Goal: Book appointment/travel/reservation

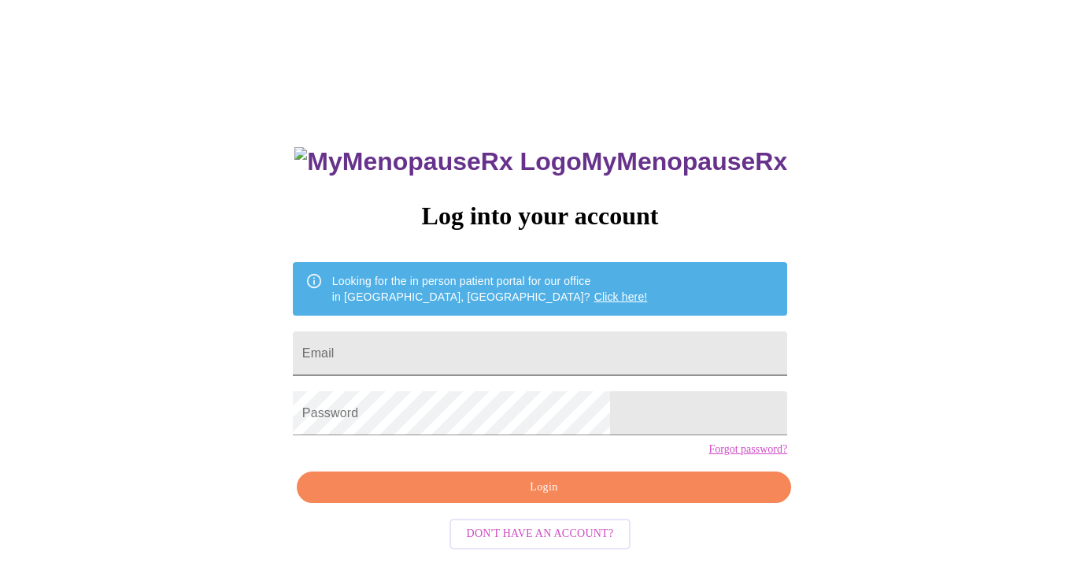
click at [547, 354] on input "Email" at bounding box center [540, 354] width 495 height 44
type input "josefa.spiess@gmail.com"
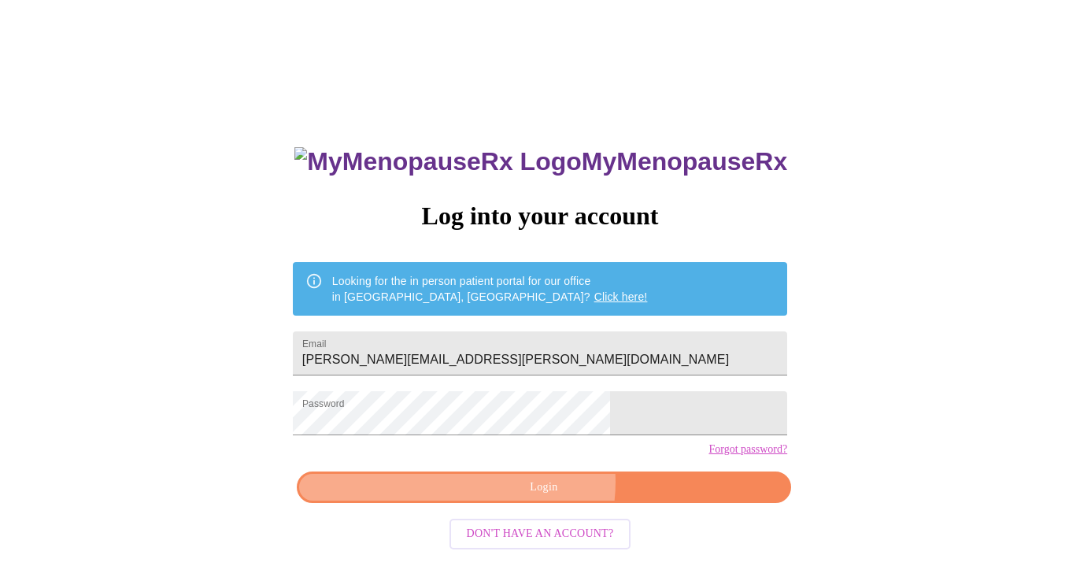
click at [541, 498] on span "Login" at bounding box center [544, 488] width 458 height 20
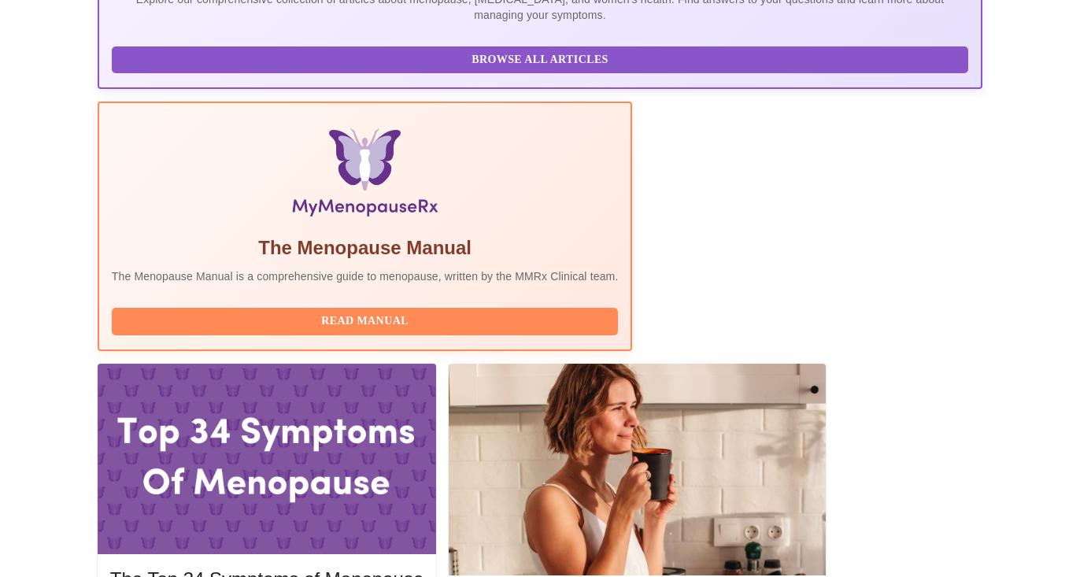
scroll to position [431, 0]
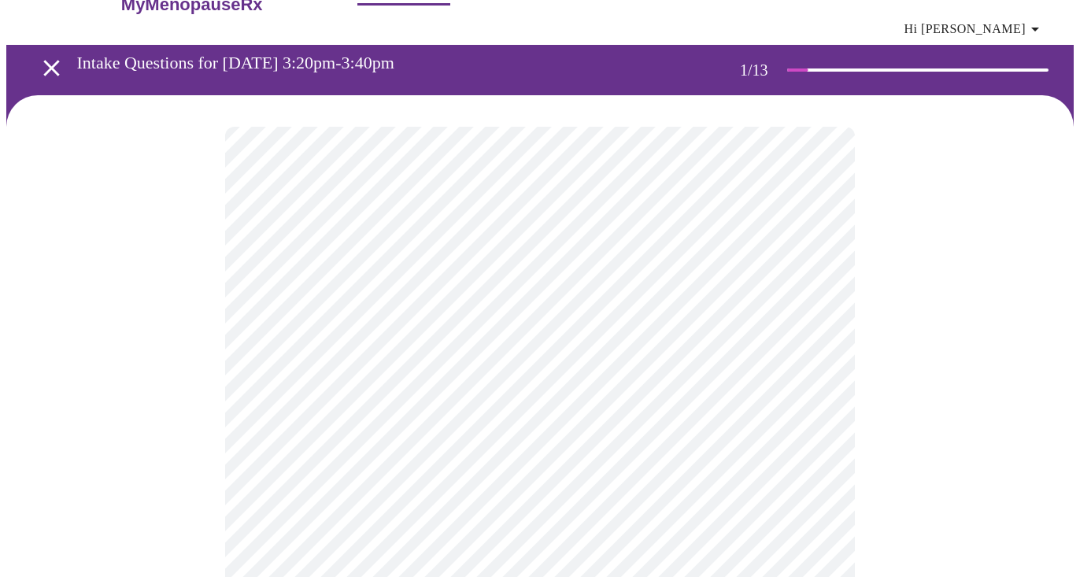
scroll to position [51, 0]
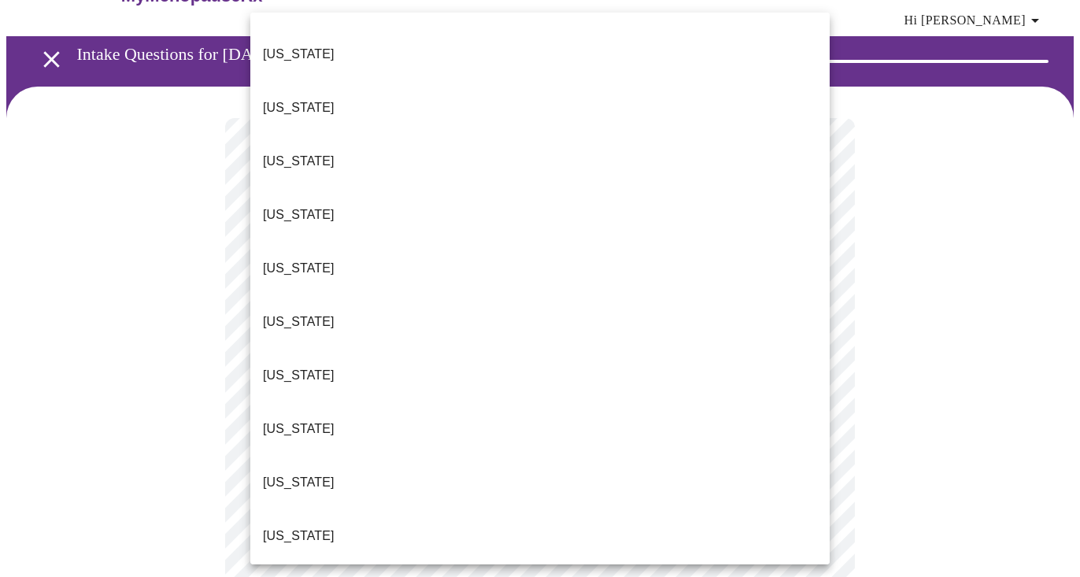
scroll to position [956, 0]
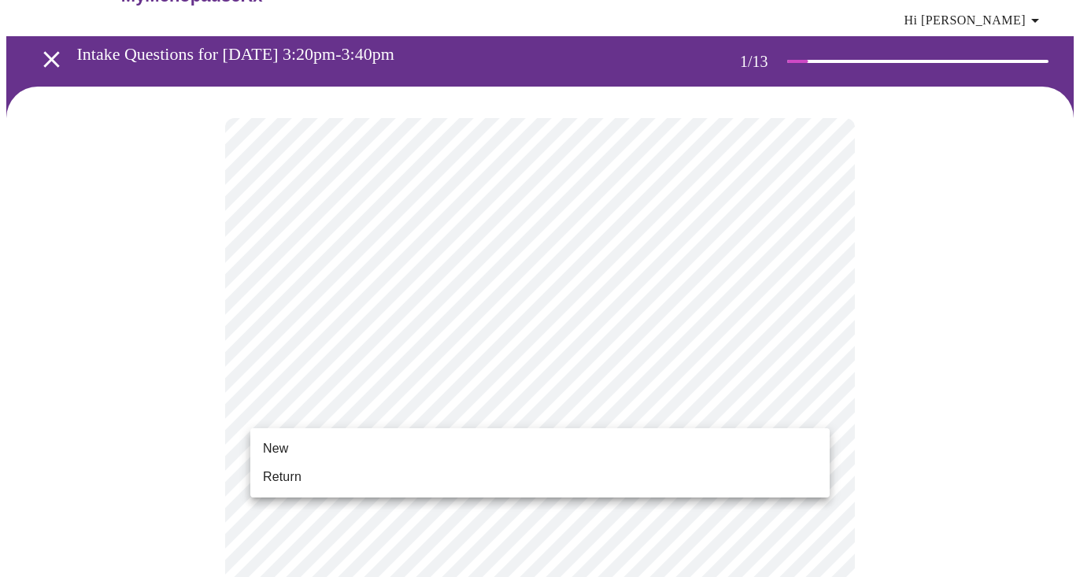
click at [371, 484] on li "Return" at bounding box center [540, 477] width 580 height 28
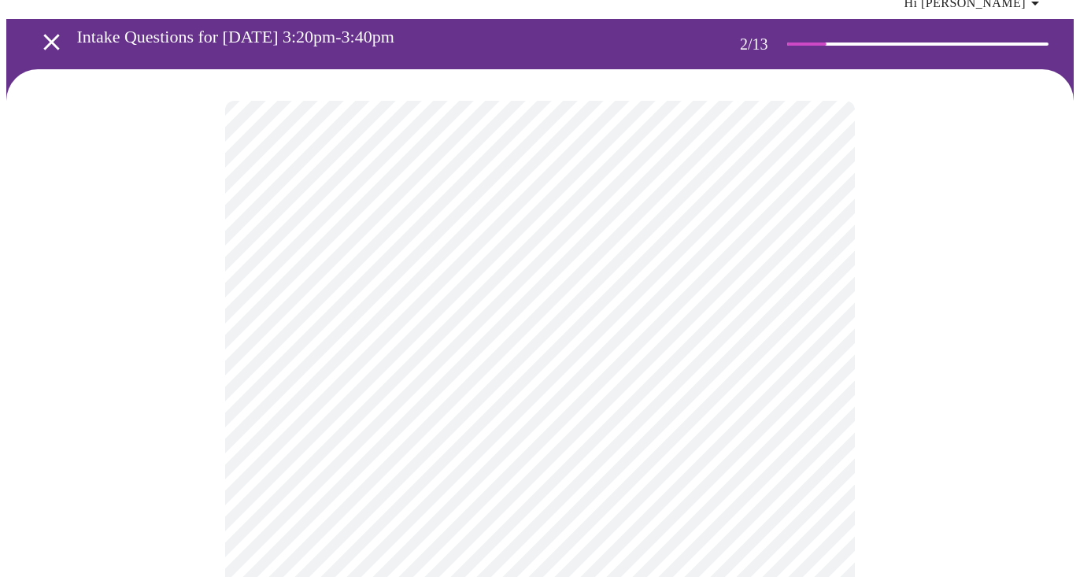
scroll to position [74, 0]
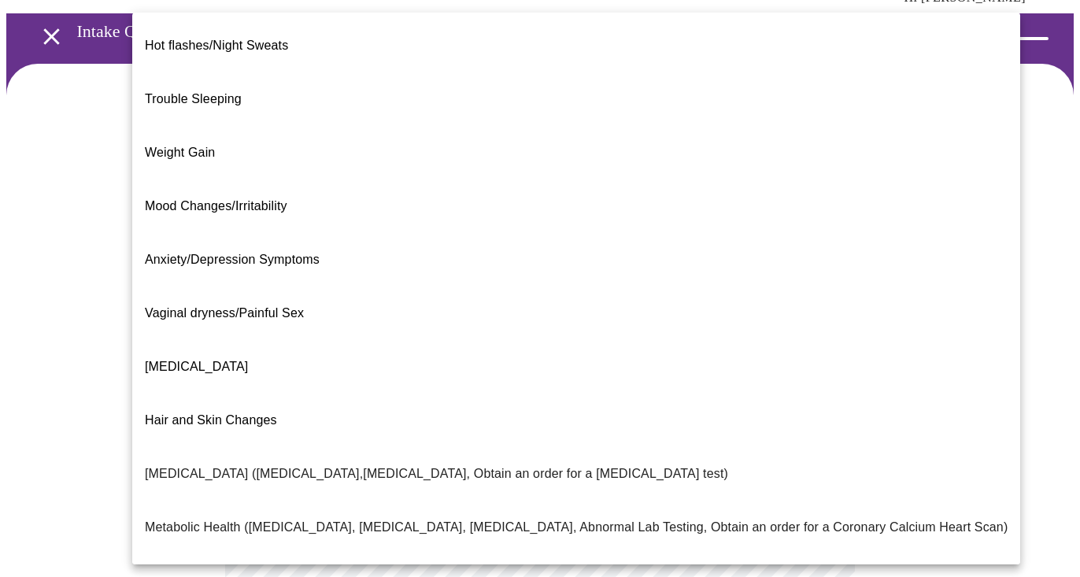
click at [461, 247] on body "MyMenopauseRx Appointments Messaging Labs Uploads Medications Community Refer a…" at bounding box center [540, 416] width 1068 height 969
click at [66, 476] on div at bounding box center [540, 288] width 1080 height 577
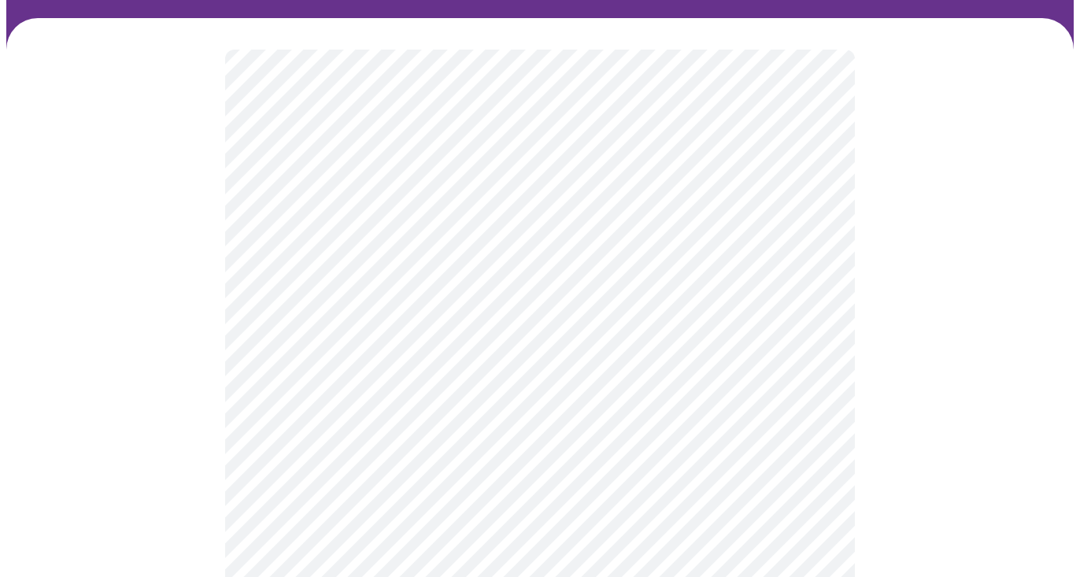
scroll to position [122, 0]
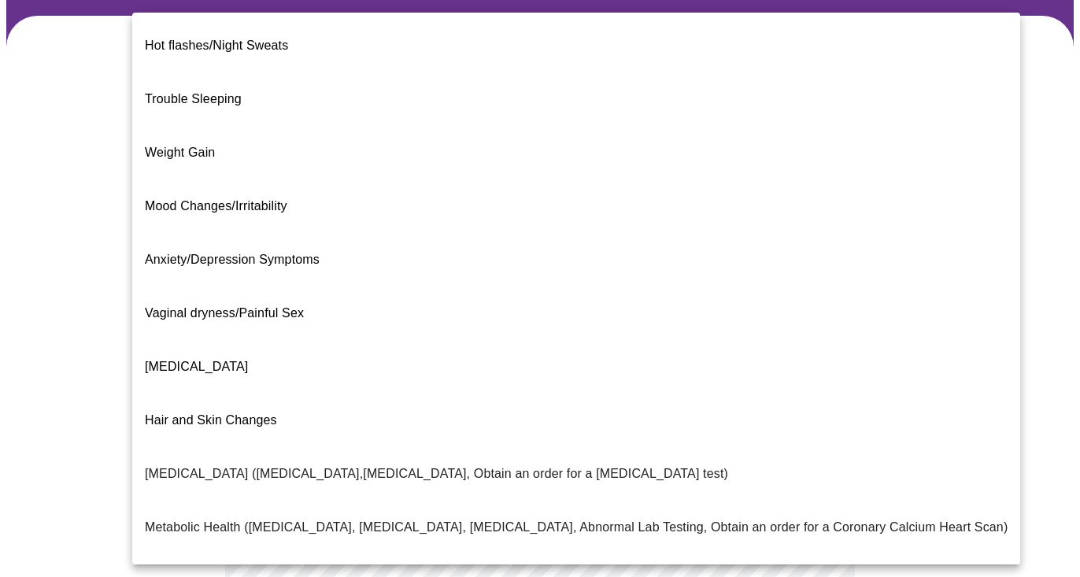
click at [308, 199] on body "MyMenopauseRx Appointments Messaging Labs Uploads Medications Community Refer a…" at bounding box center [540, 368] width 1068 height 969
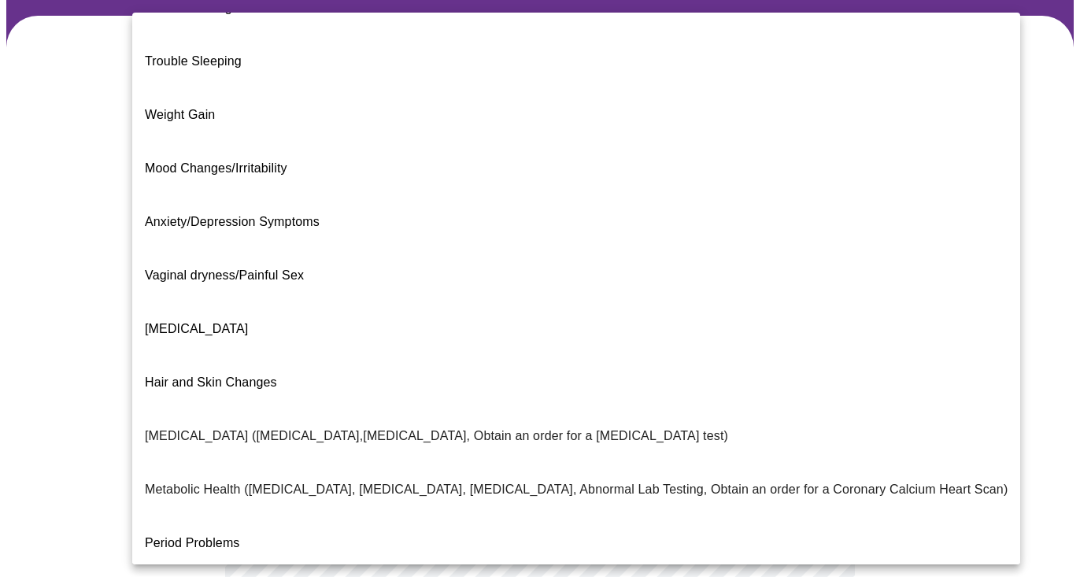
scroll to position [37, 0]
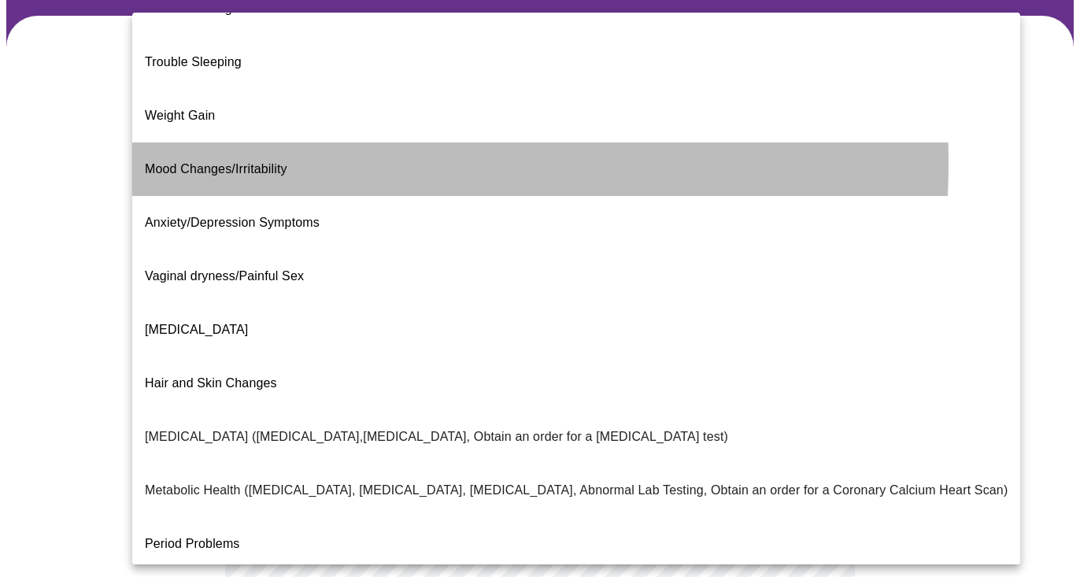
click at [280, 162] on span "Mood Changes/Irritability" at bounding box center [216, 168] width 143 height 13
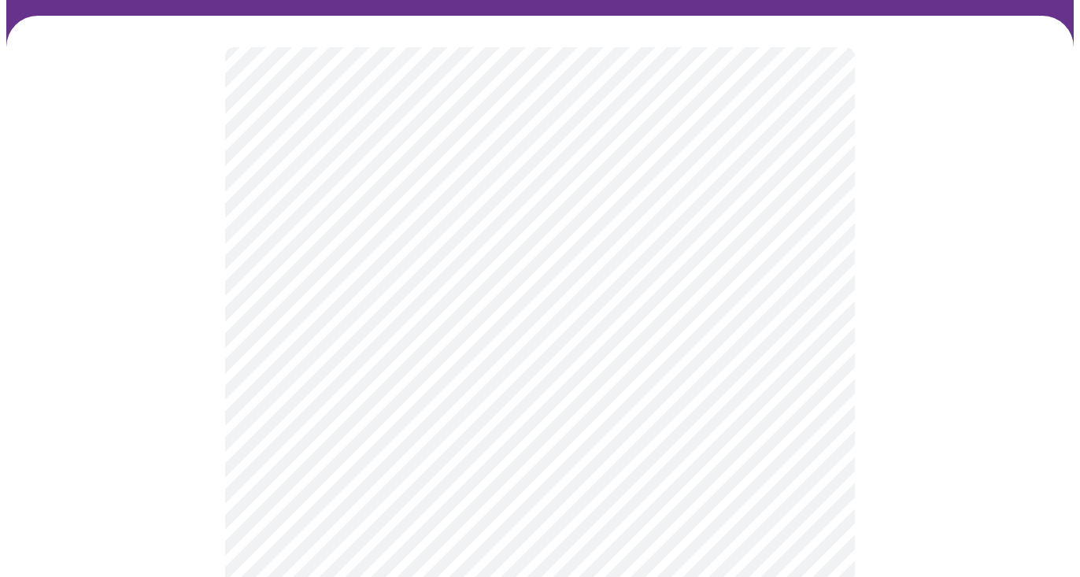
click at [368, 354] on body "MyMenopauseRx Appointments Messaging Labs Uploads Medications Community Refer a…" at bounding box center [540, 363] width 1068 height 959
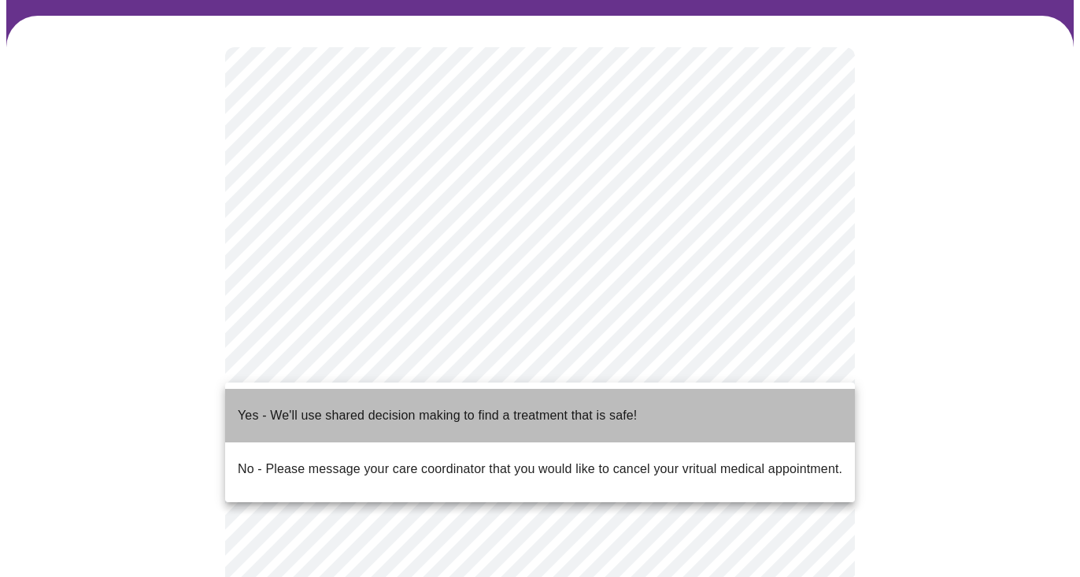
click at [364, 412] on p "Yes - We'll use shared decision making to find a treatment that is safe!" at bounding box center [437, 415] width 399 height 19
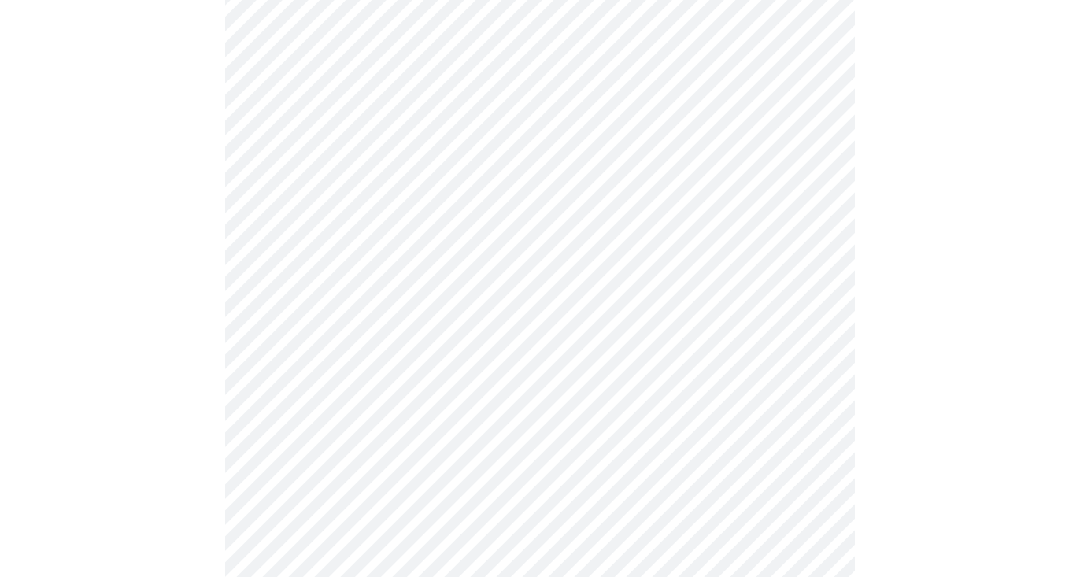
scroll to position [350, 0]
click at [157, 411] on div at bounding box center [540, 197] width 1068 height 818
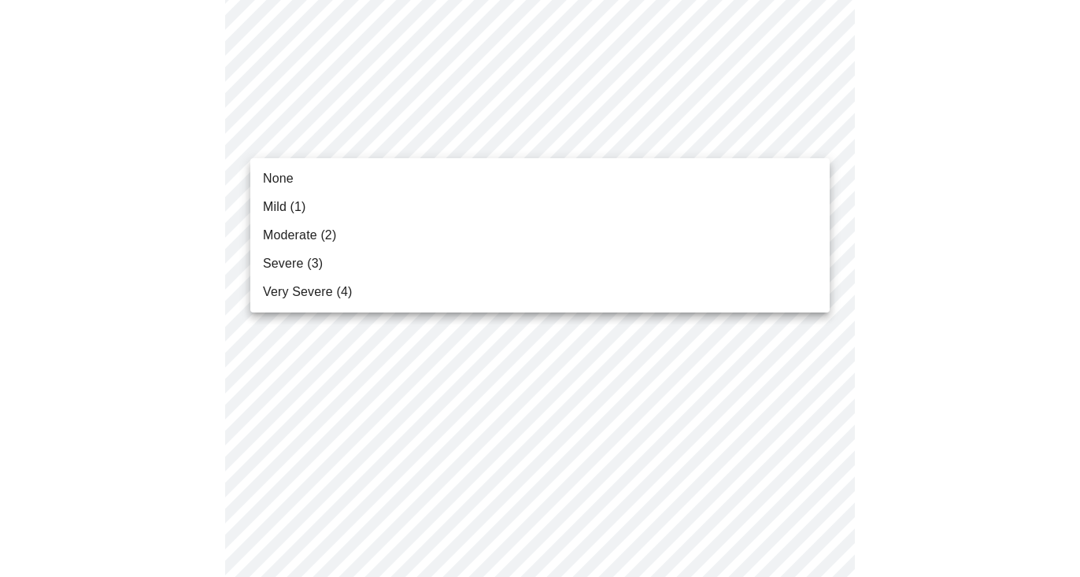
click at [522, 217] on li "Mild (1)" at bounding box center [540, 207] width 580 height 28
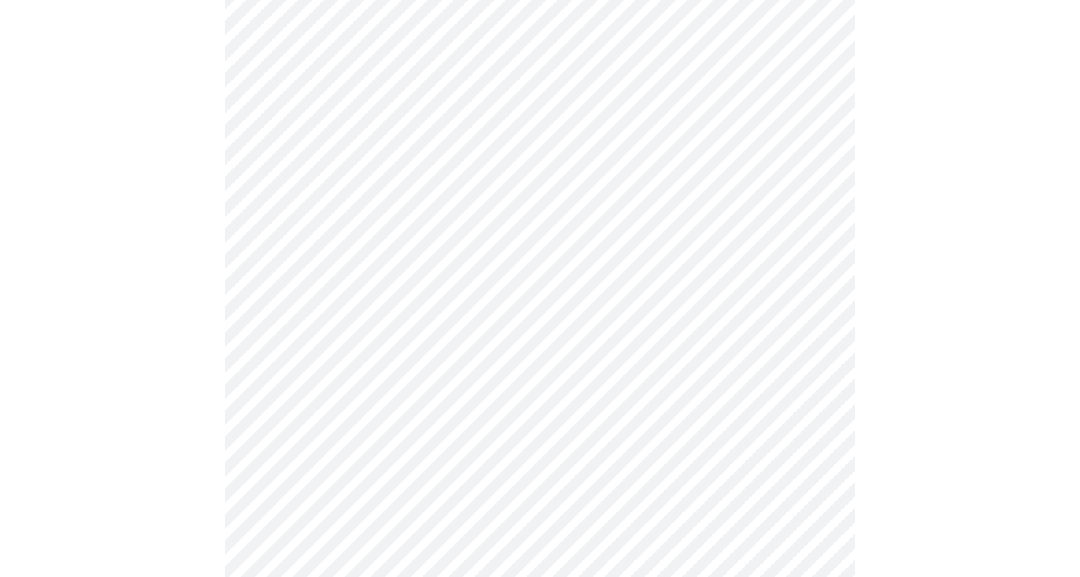
scroll to position [265, 0]
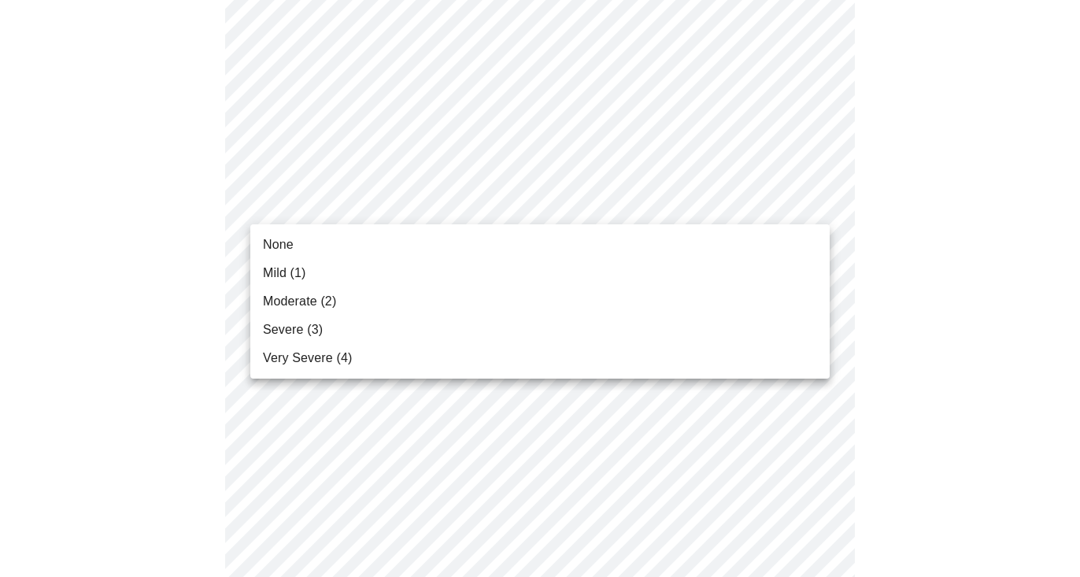
click at [487, 246] on li "None" at bounding box center [540, 245] width 580 height 28
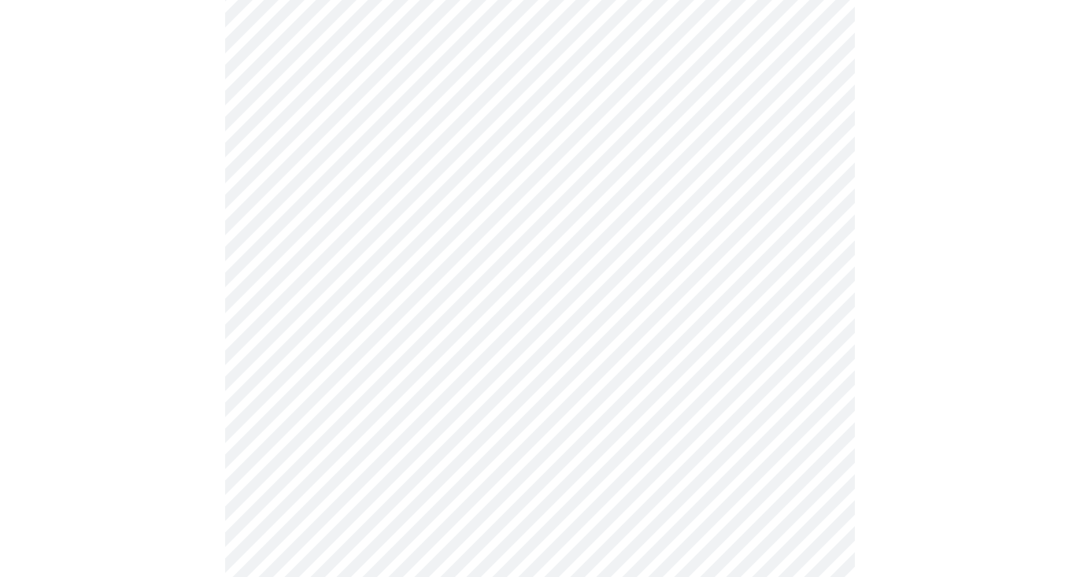
scroll to position [321, 0]
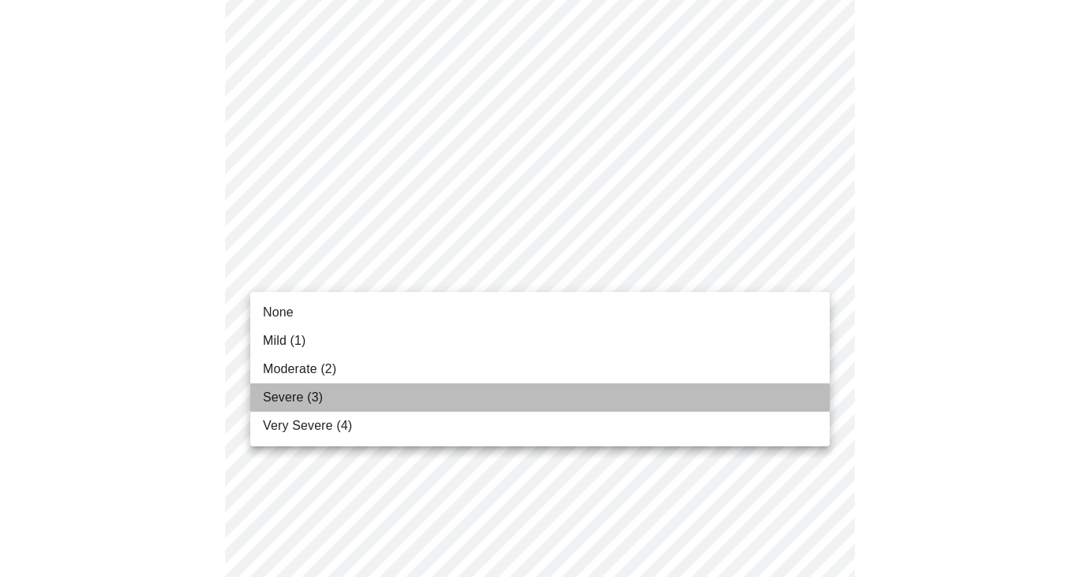
click at [466, 396] on li "Severe (3)" at bounding box center [540, 397] width 580 height 28
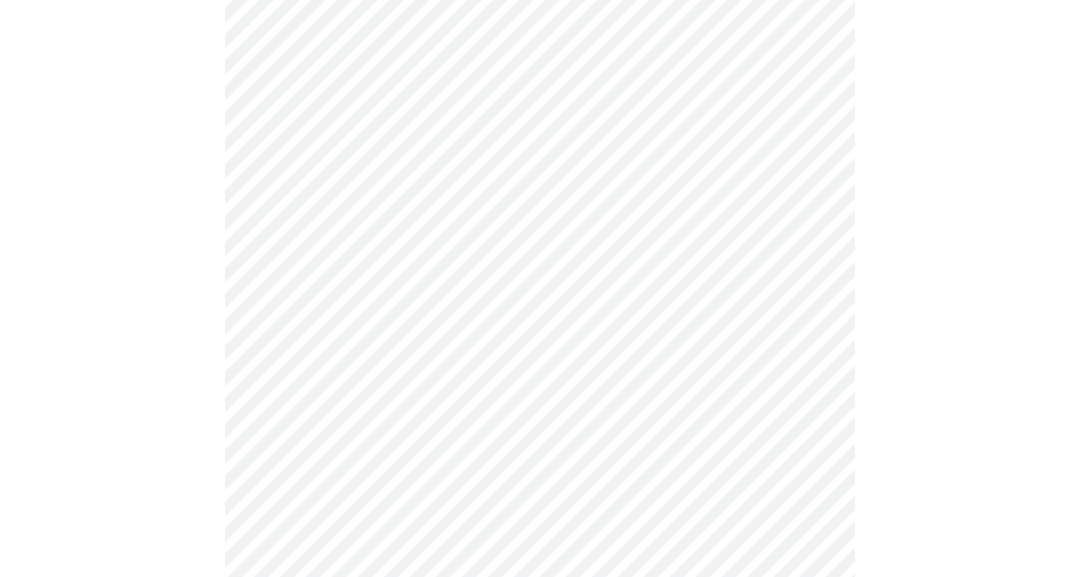
scroll to position [479, 0]
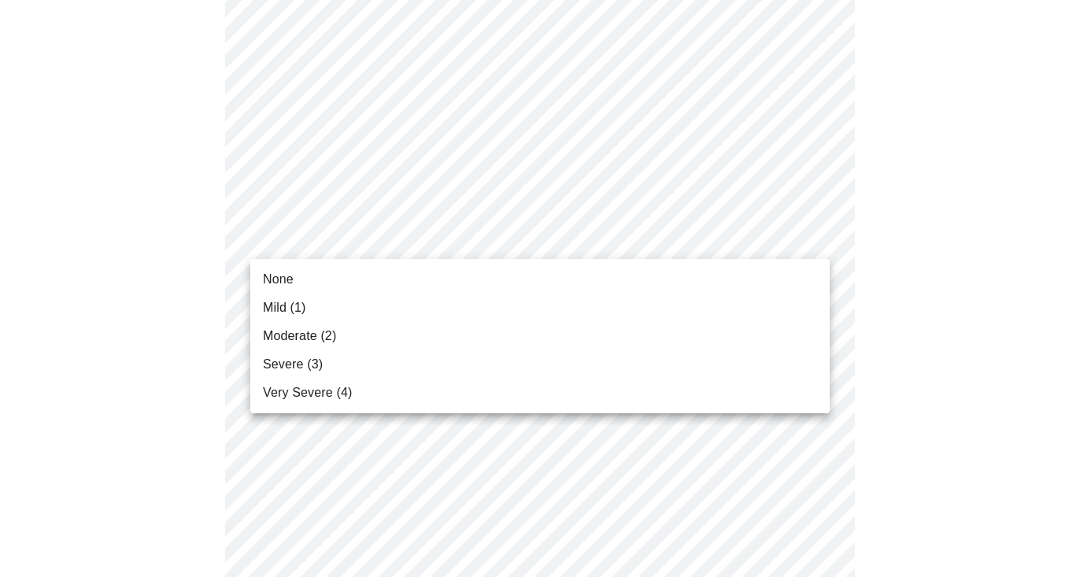
click at [461, 243] on body "MyMenopauseRx Appointments Messaging Labs Uploads Medications Community Refer a…" at bounding box center [540, 553] width 1068 height 2051
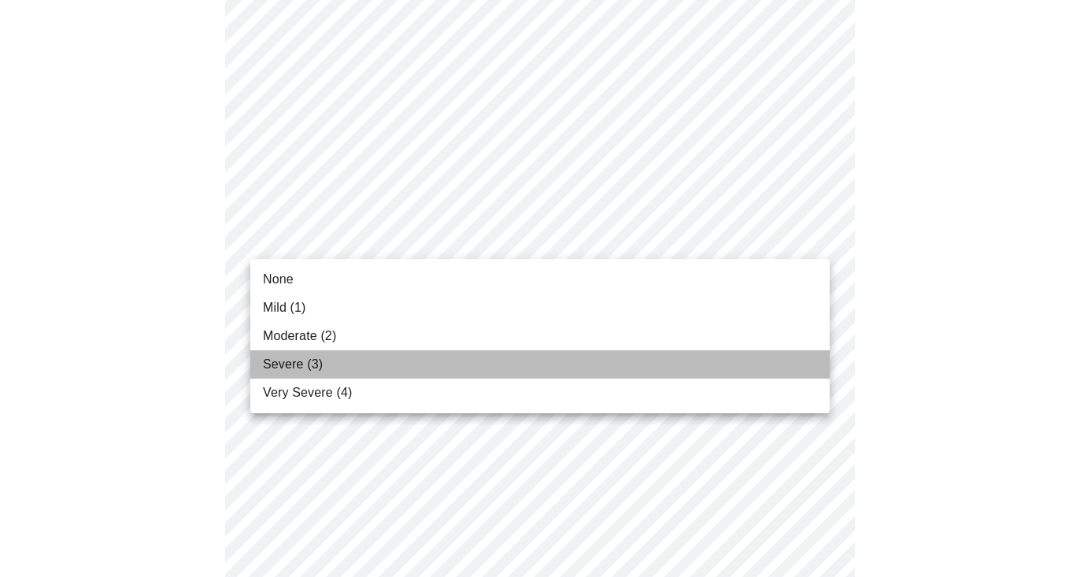
click at [443, 354] on li "Severe (3)" at bounding box center [540, 364] width 580 height 28
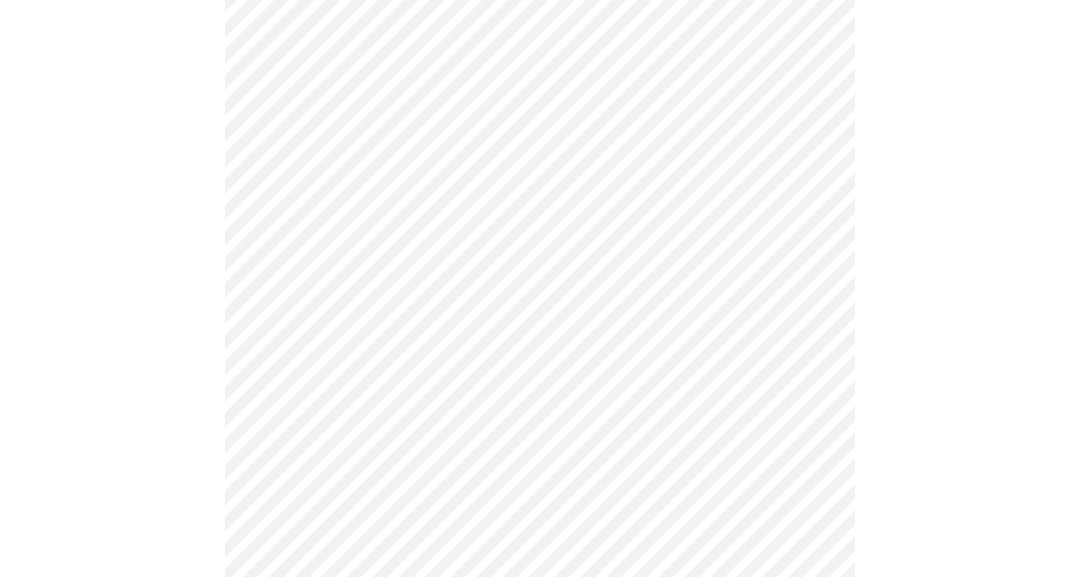
scroll to position [597, 0]
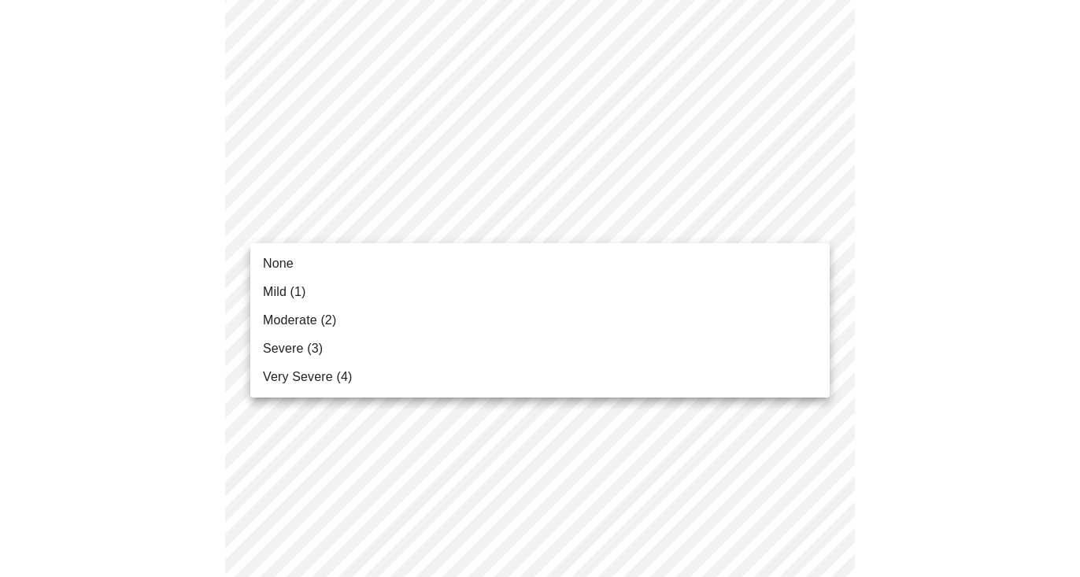
click at [427, 227] on body "MyMenopauseRx Appointments Messaging Labs Uploads Medications Community Refer a…" at bounding box center [540, 423] width 1068 height 2028
click at [421, 387] on li "Very Severe (4)" at bounding box center [540, 377] width 580 height 28
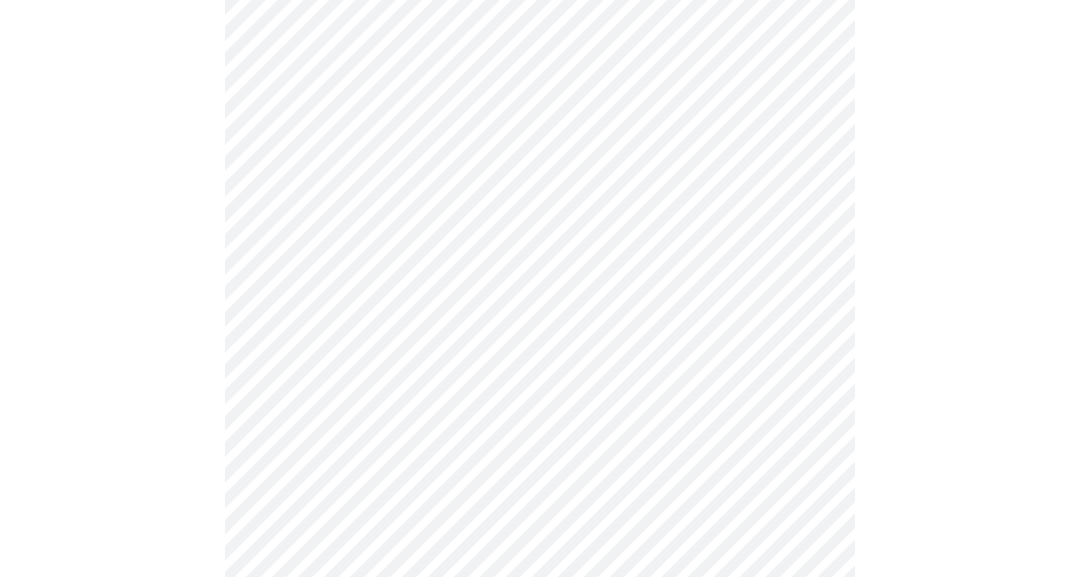
scroll to position [774, 0]
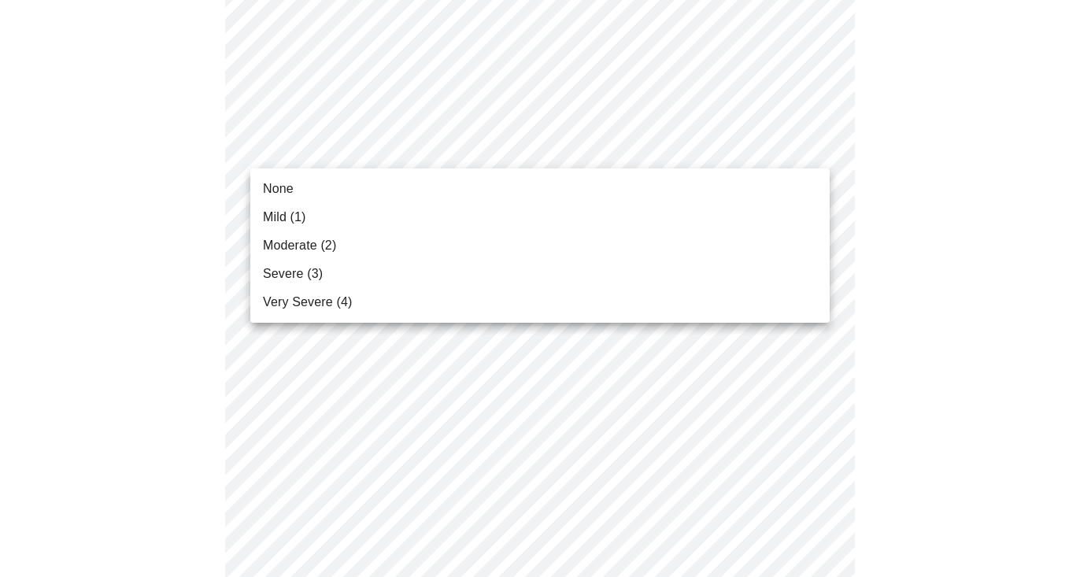
click at [410, 160] on body "MyMenopauseRx Appointments Messaging Labs Uploads Medications Community Refer a…" at bounding box center [540, 235] width 1068 height 2006
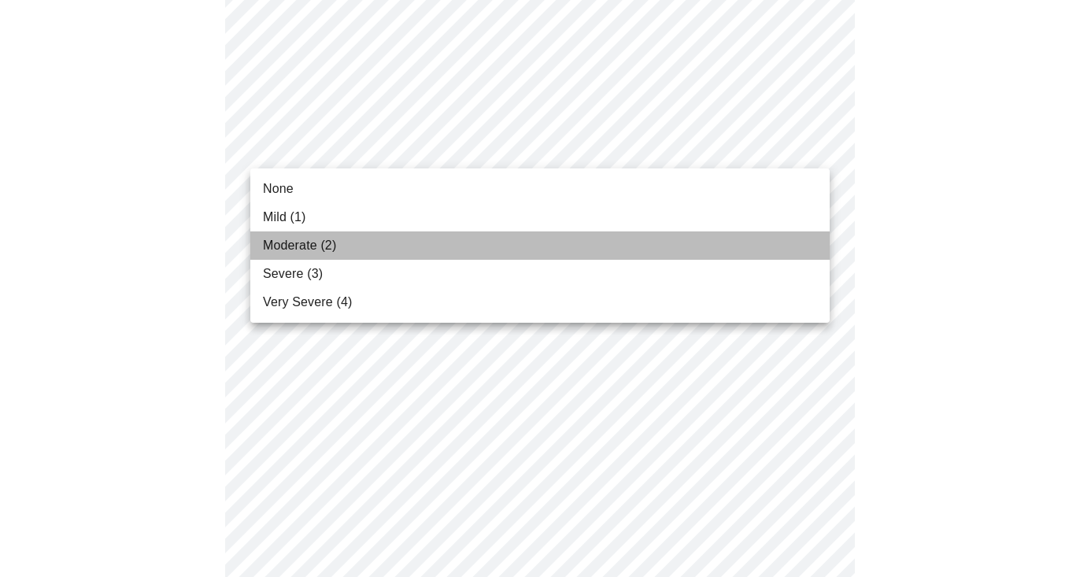
click at [392, 249] on li "Moderate (2)" at bounding box center [540, 246] width 580 height 28
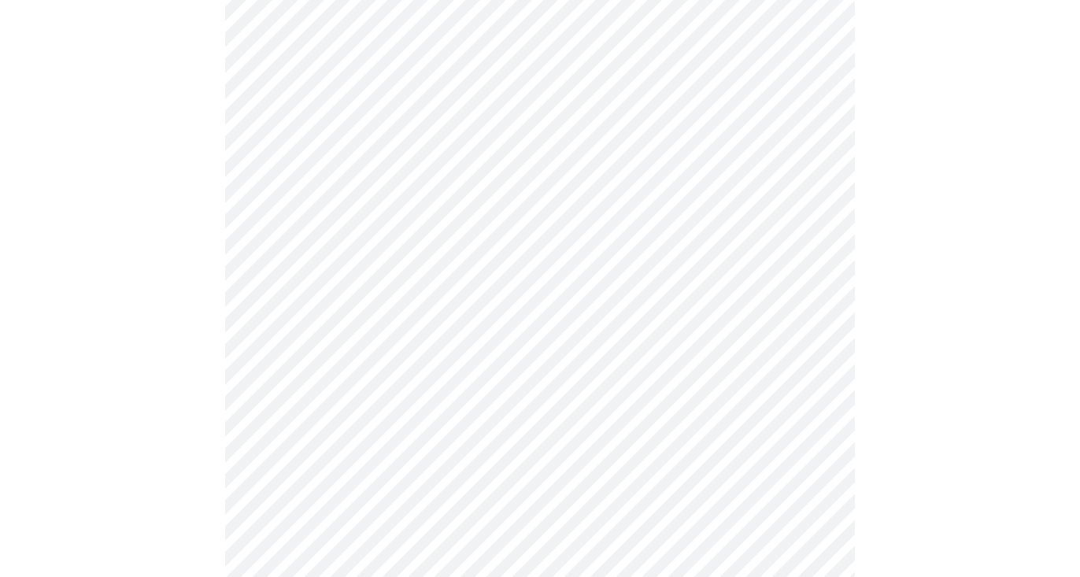
scroll to position [839, 0]
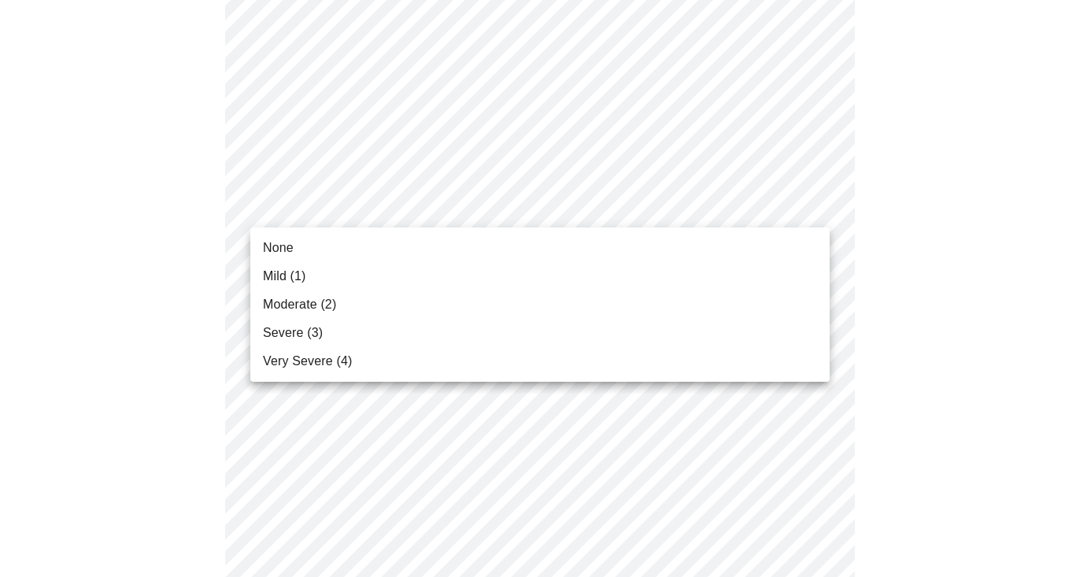
click at [417, 209] on body "MyMenopauseRx Appointments Messaging Labs Uploads Medications Community Refer a…" at bounding box center [540, 159] width 1068 height 1984
click at [393, 332] on li "Severe (3)" at bounding box center [540, 333] width 580 height 28
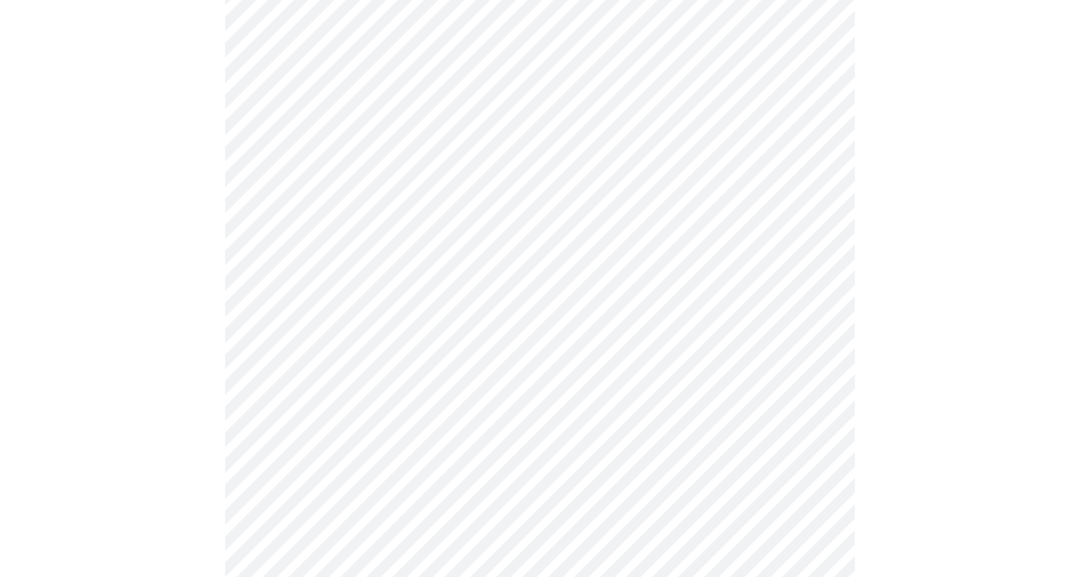
scroll to position [945, 0]
click at [407, 227] on body "MyMenopauseRx Appointments Messaging Labs Uploads Medications Community Refer a…" at bounding box center [540, 42] width 1068 height 1962
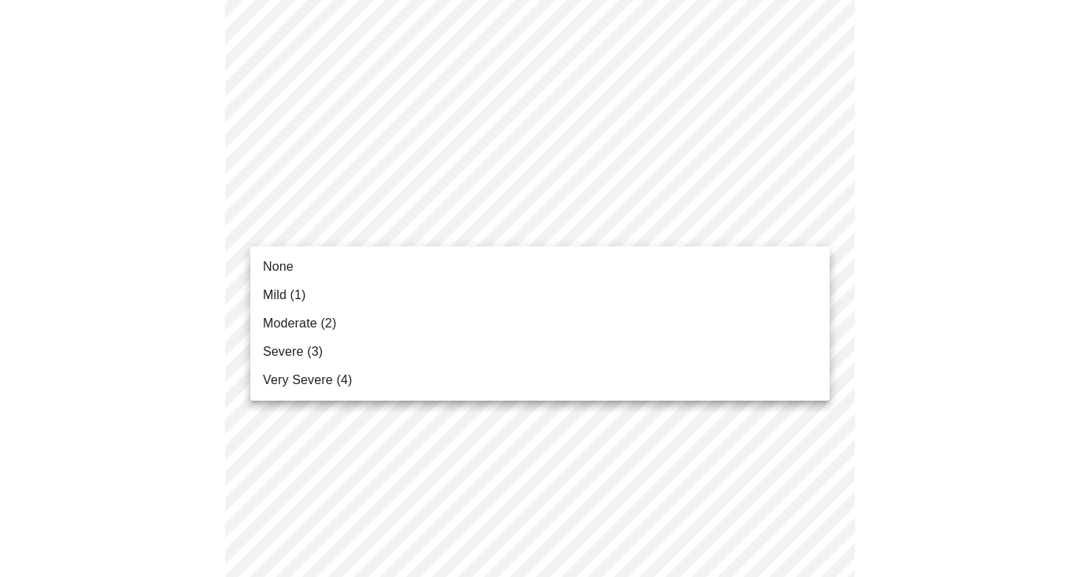
click at [402, 274] on li "None" at bounding box center [540, 267] width 580 height 28
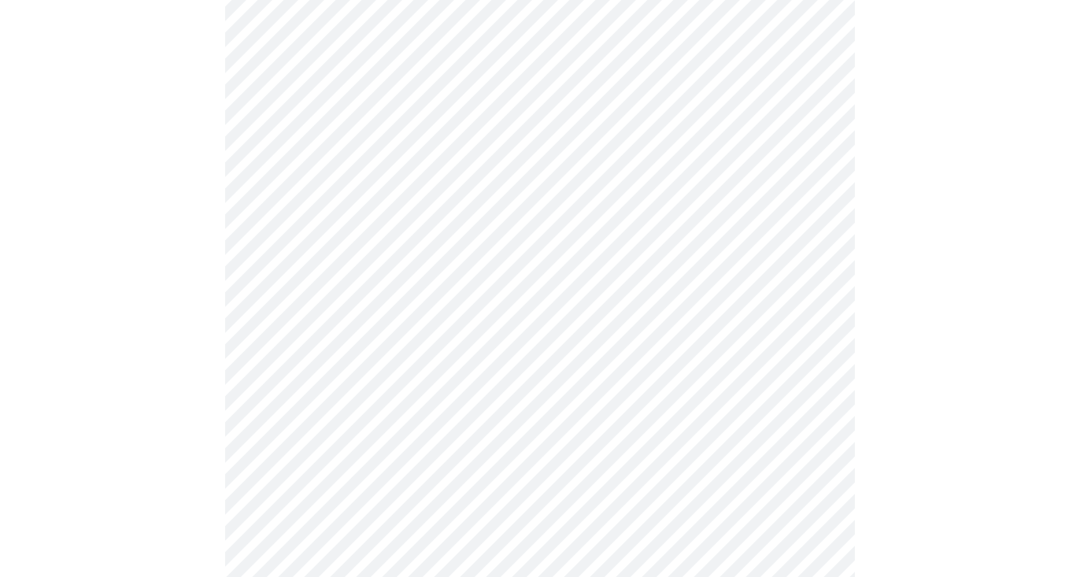
scroll to position [1049, 0]
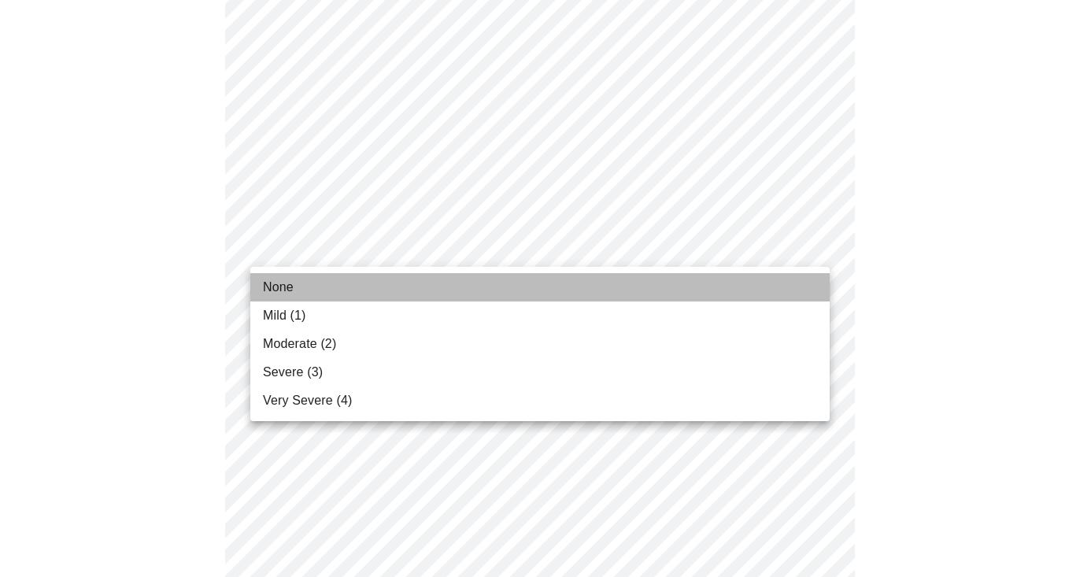
click at [424, 288] on li "None" at bounding box center [540, 287] width 580 height 28
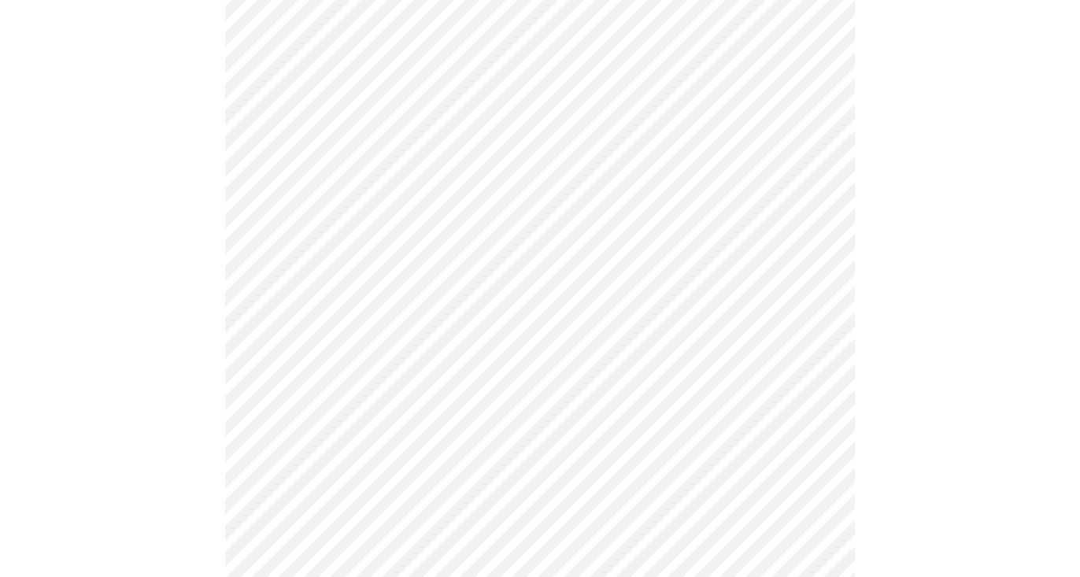
scroll to position [1182, 0]
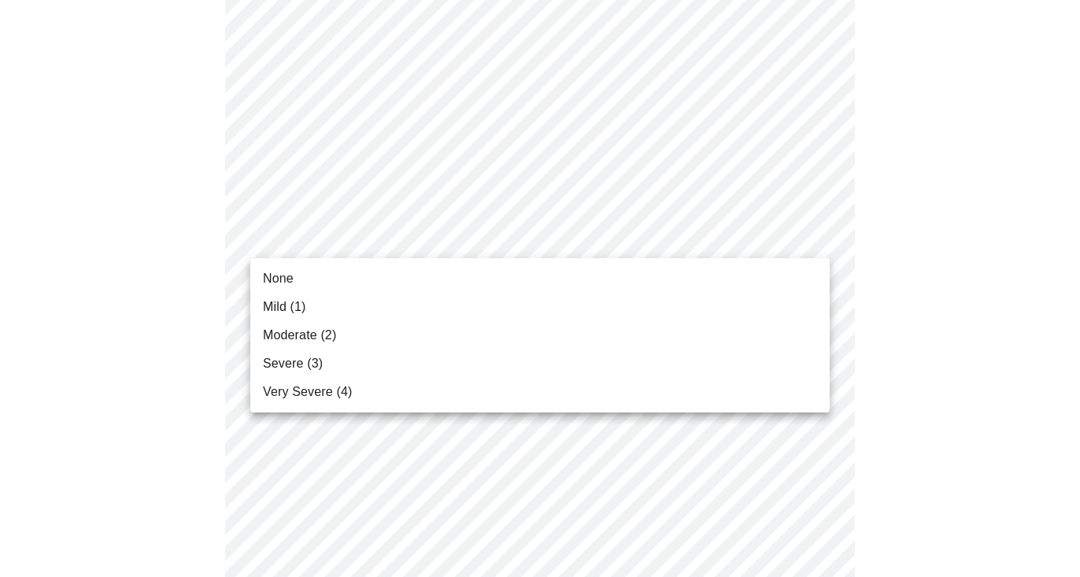
click at [409, 277] on li "None" at bounding box center [540, 279] width 580 height 28
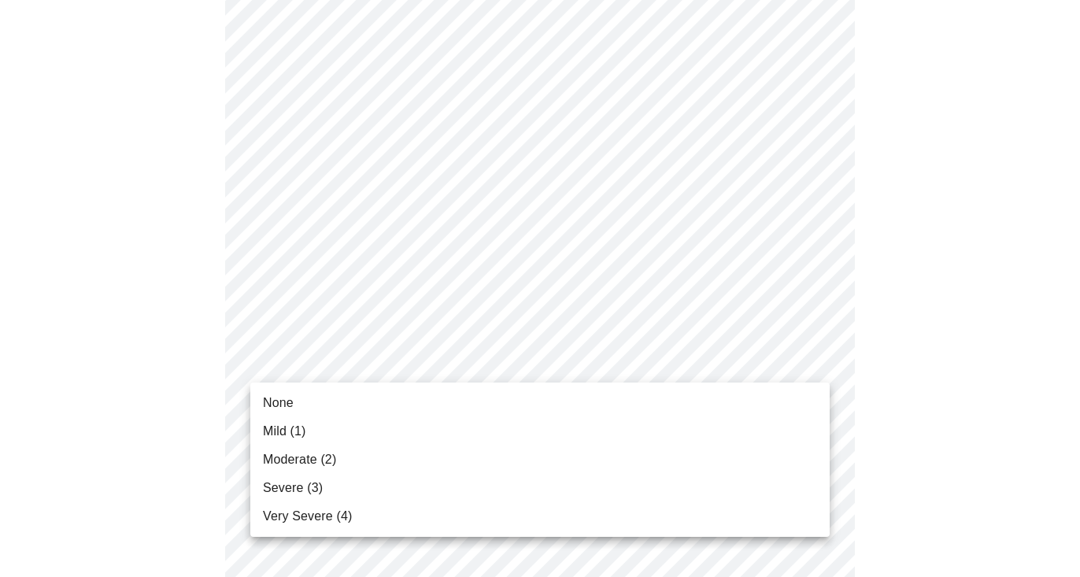
click at [384, 484] on li "Severe (3)" at bounding box center [540, 488] width 580 height 28
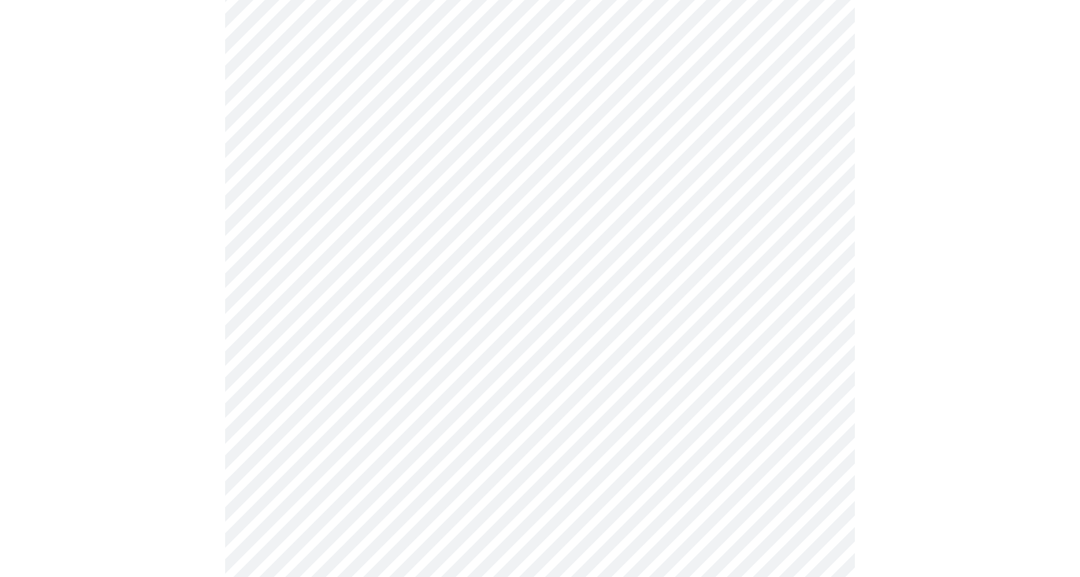
scroll to position [632, 0]
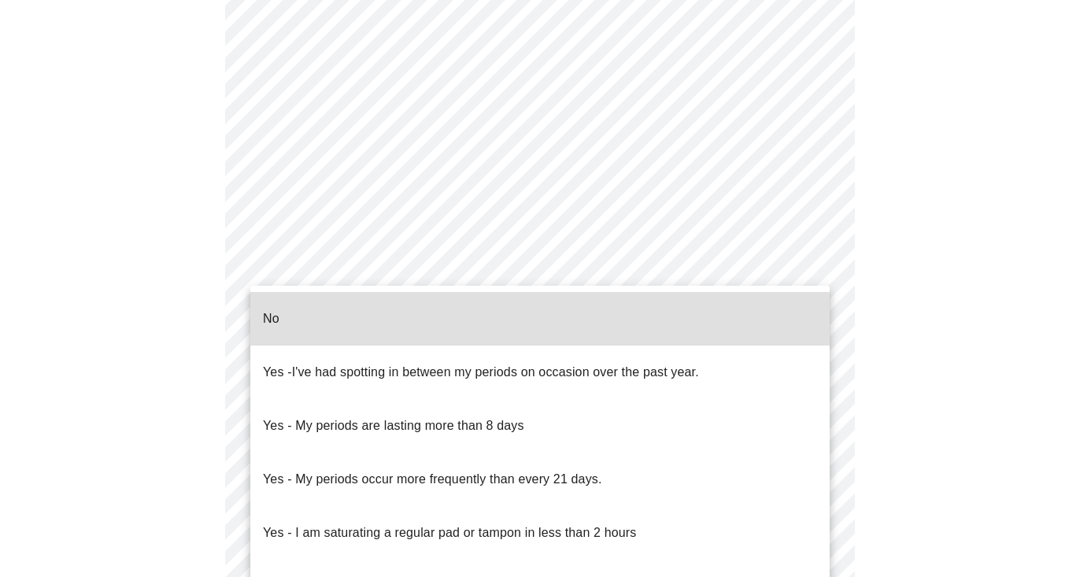
click at [638, 257] on body "MyMenopauseRx Appointments Messaging Labs Uploads Medications Community Refer a…" at bounding box center [540, 131] width 1068 height 1513
click at [556, 311] on li "No" at bounding box center [540, 319] width 580 height 54
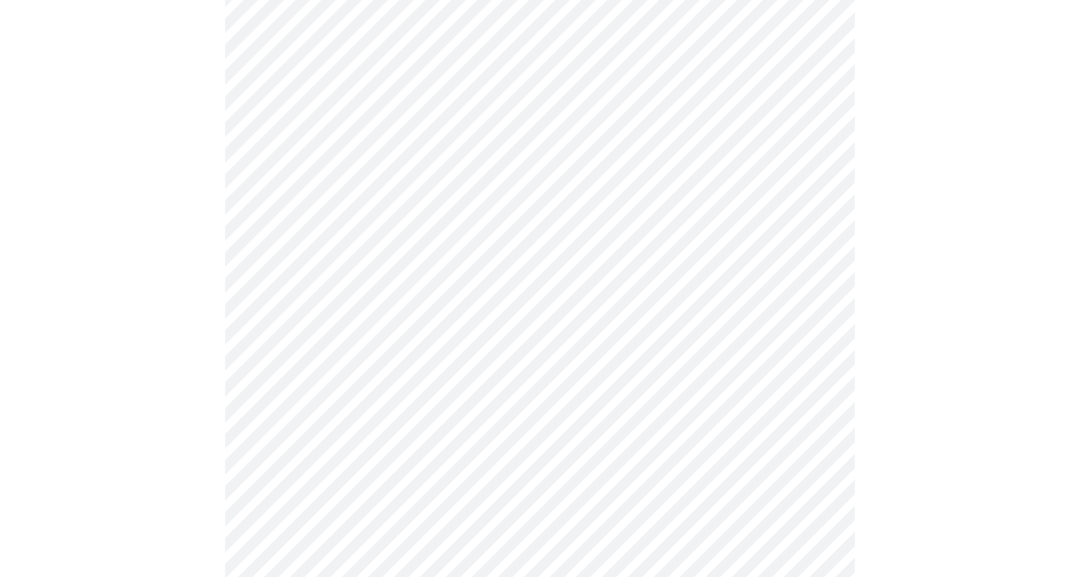
scroll to position [723, 0]
click at [557, 279] on body "MyMenopauseRx Appointments Messaging Labs Uploads Medications Community Refer a…" at bounding box center [540, 34] width 1068 height 1503
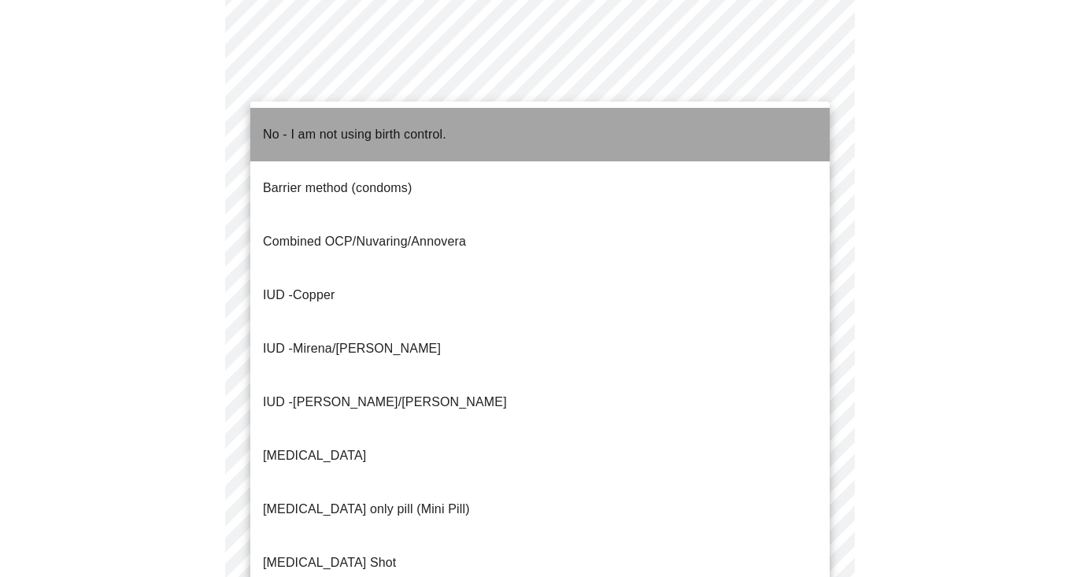
click at [520, 133] on li "No - I am not using birth control." at bounding box center [540, 135] width 580 height 54
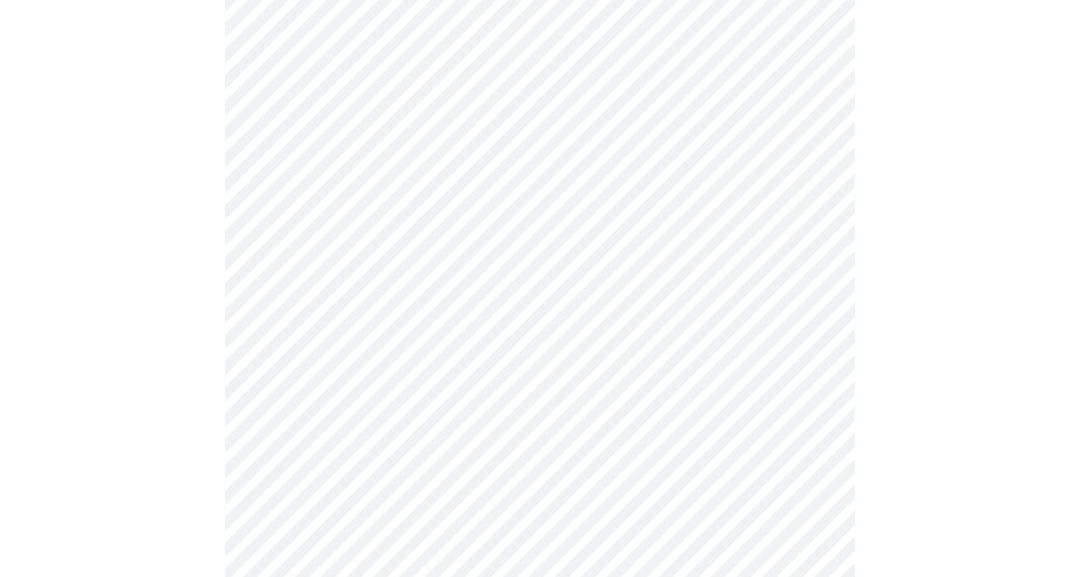
scroll to position [873, 0]
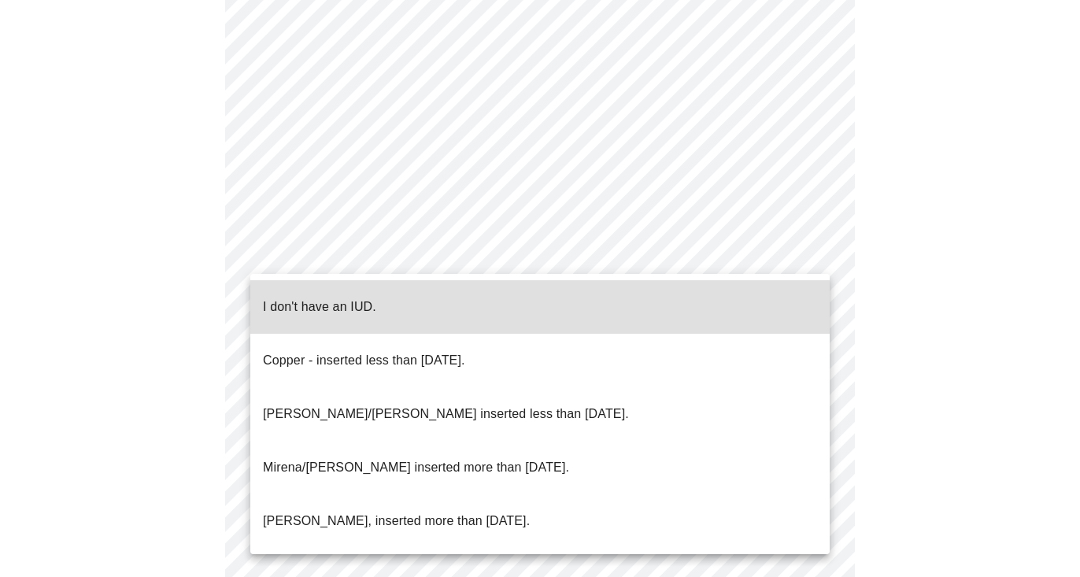
click at [501, 295] on li "I don't have an IUD." at bounding box center [540, 307] width 580 height 54
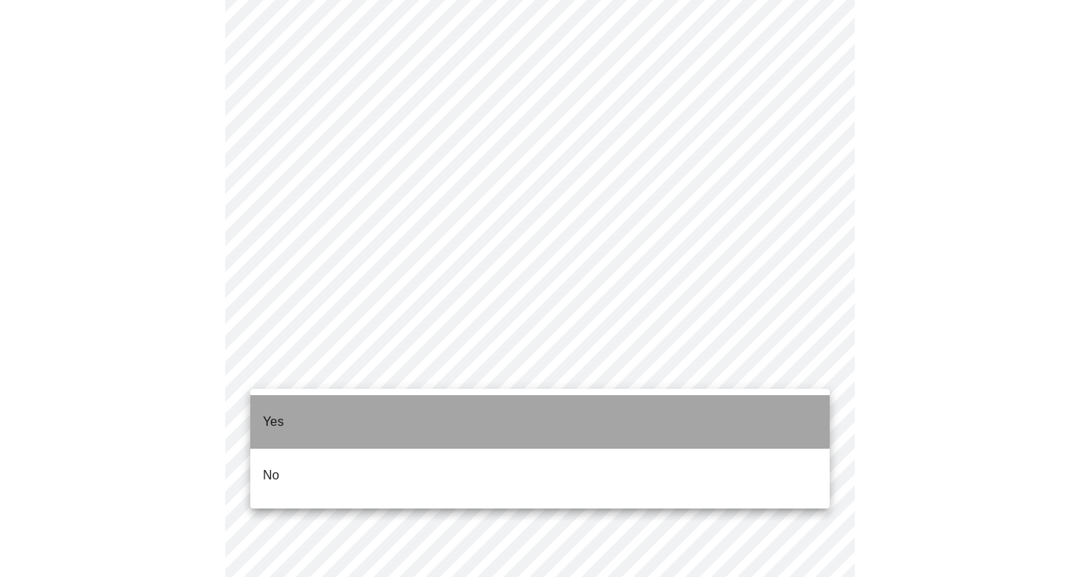
click at [493, 407] on li "Yes" at bounding box center [540, 422] width 580 height 54
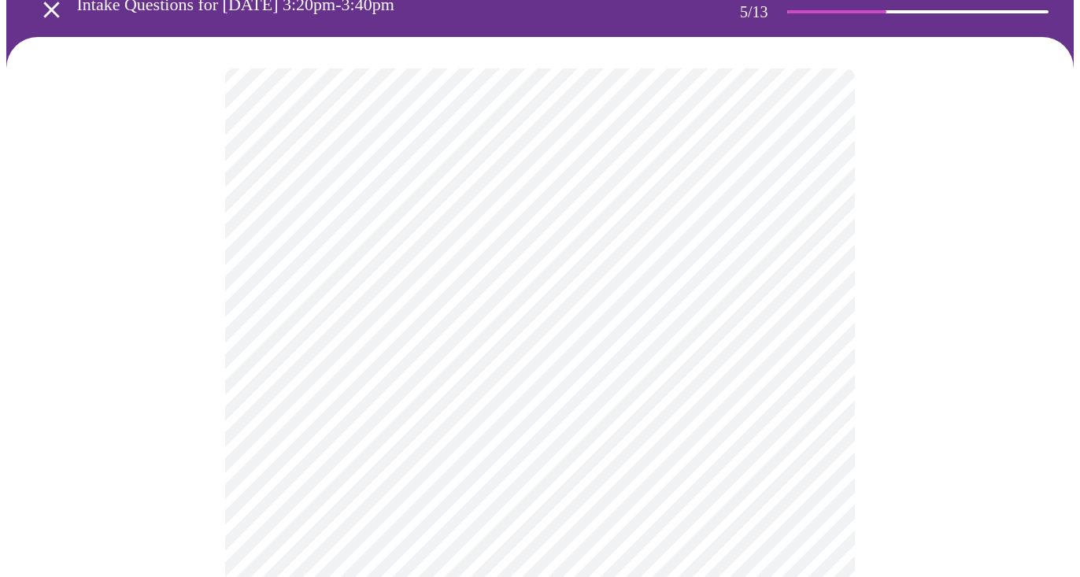
scroll to position [104, 0]
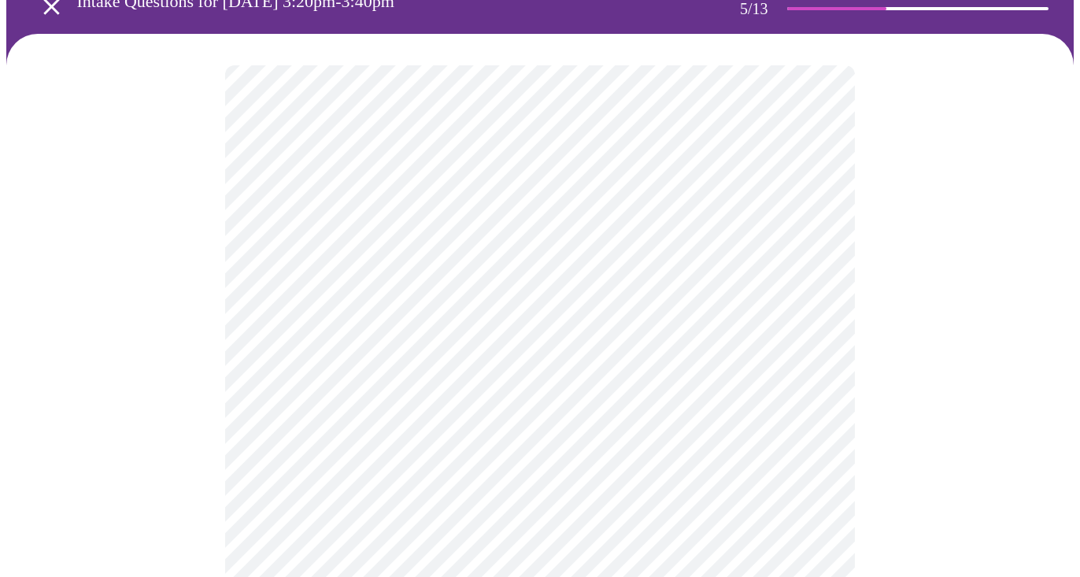
click at [563, 312] on body "MyMenopauseRx Appointments Messaging Labs Uploads Medications Community Refer a…" at bounding box center [540, 495] width 1068 height 1186
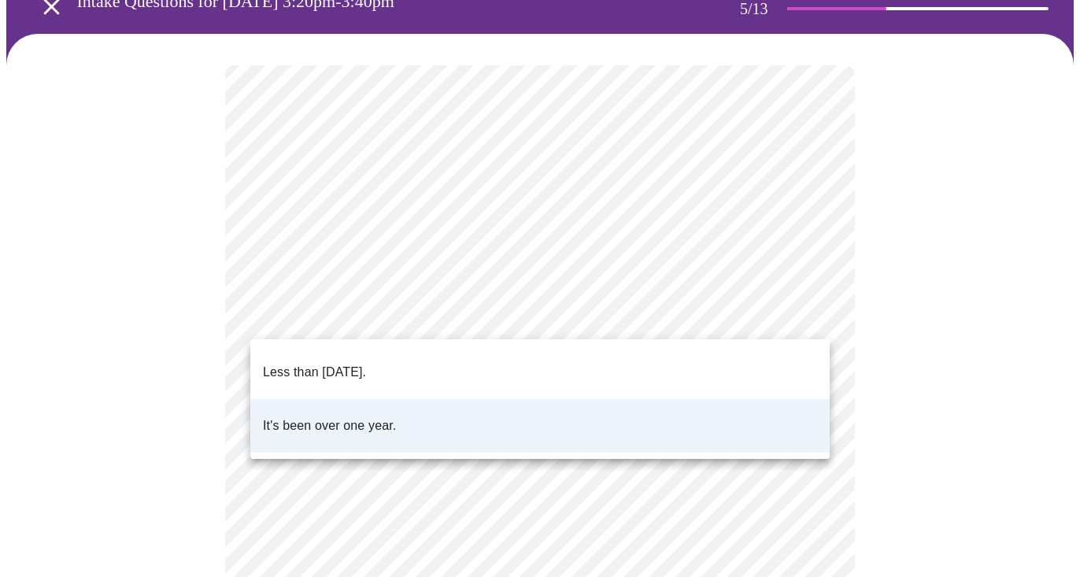
click at [483, 303] on div at bounding box center [540, 288] width 1080 height 577
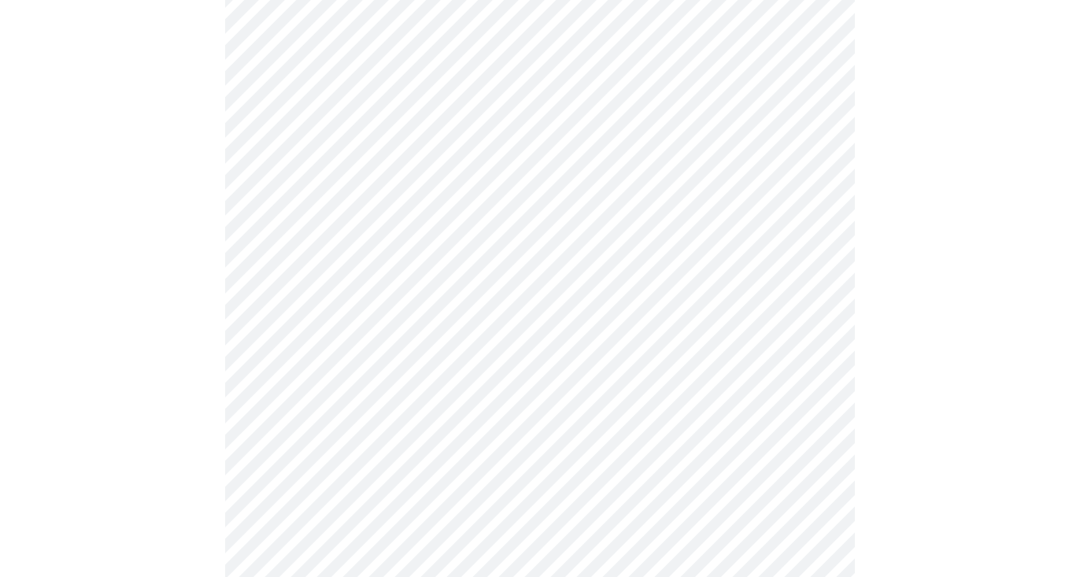
scroll to position [230, 0]
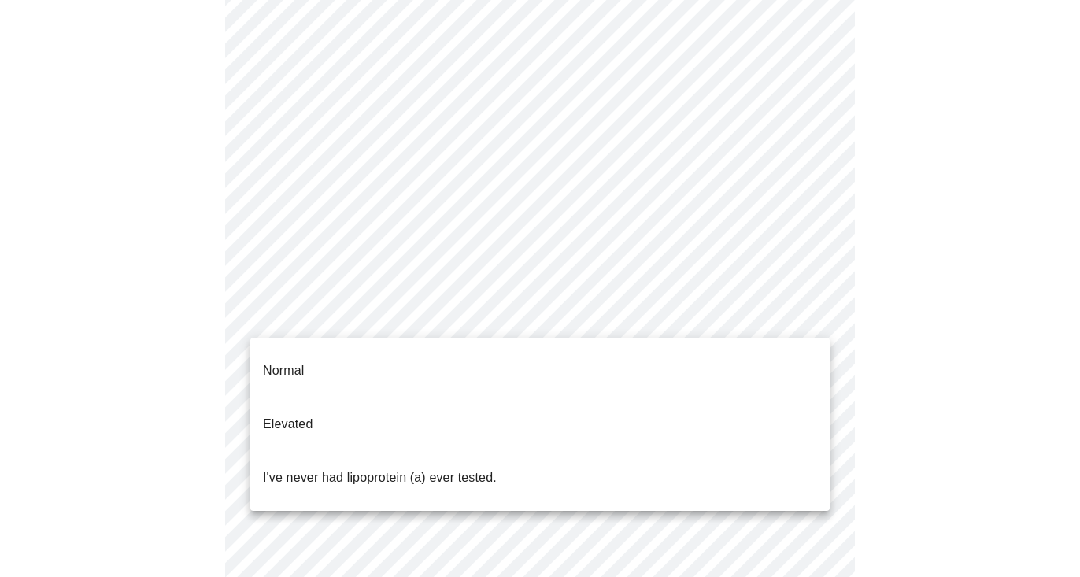
click at [424, 324] on body "MyMenopauseRx Appointments Messaging Labs Uploads Medications Community Refer a…" at bounding box center [540, 369] width 1068 height 1186
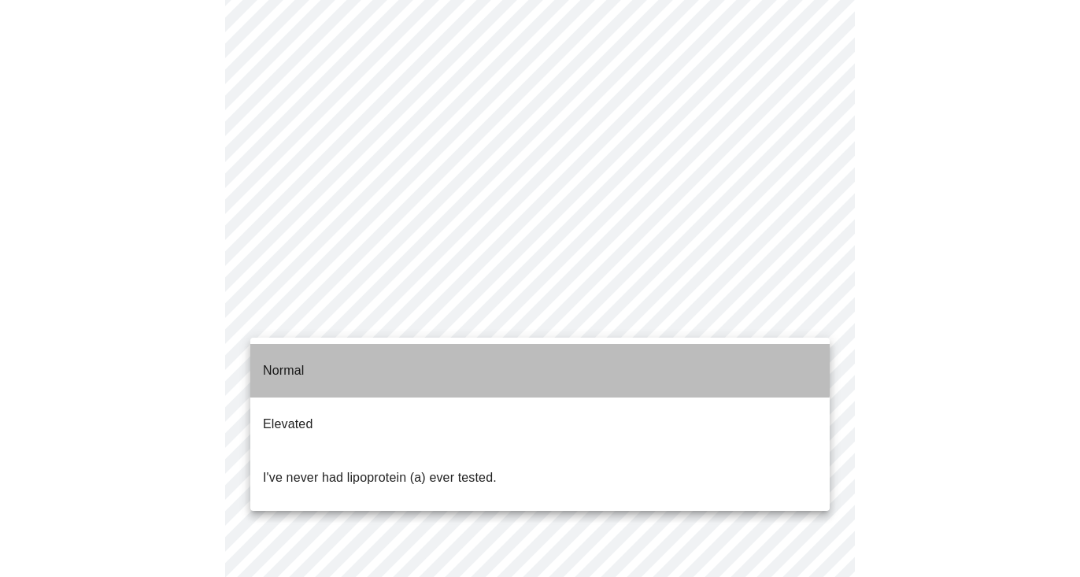
click at [388, 358] on li "Normal" at bounding box center [540, 371] width 580 height 54
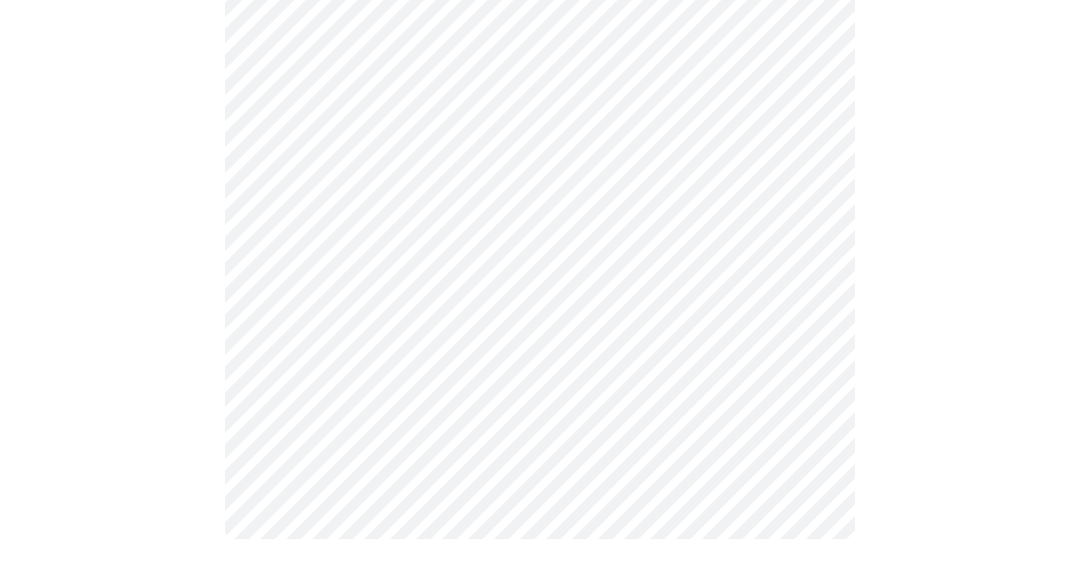
scroll to position [0, 0]
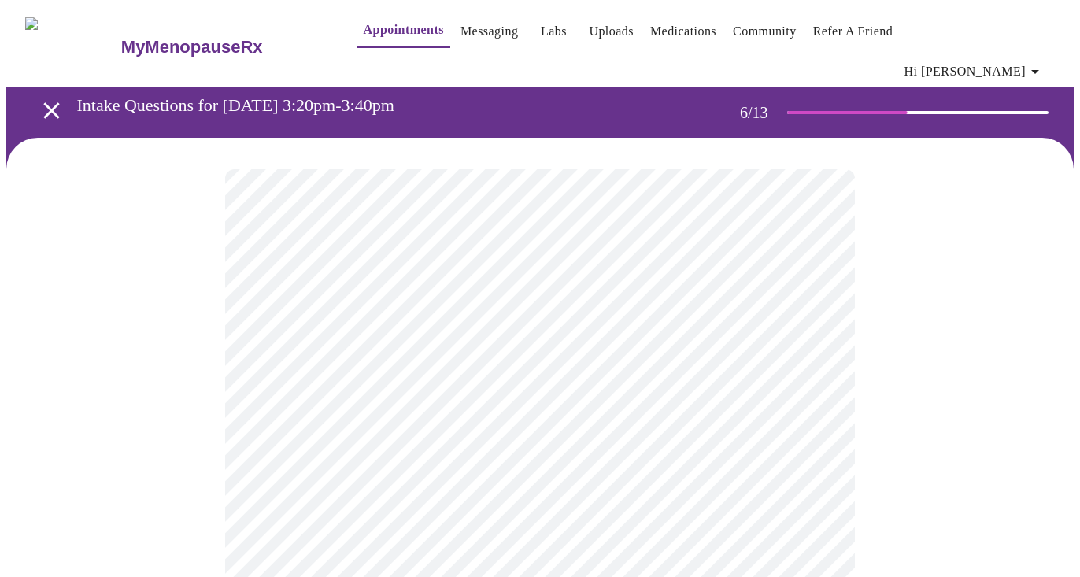
click at [434, 454] on body "MyMenopauseRx Appointments Messaging Labs Uploads Medications Community Refer a…" at bounding box center [540, 433] width 1068 height 854
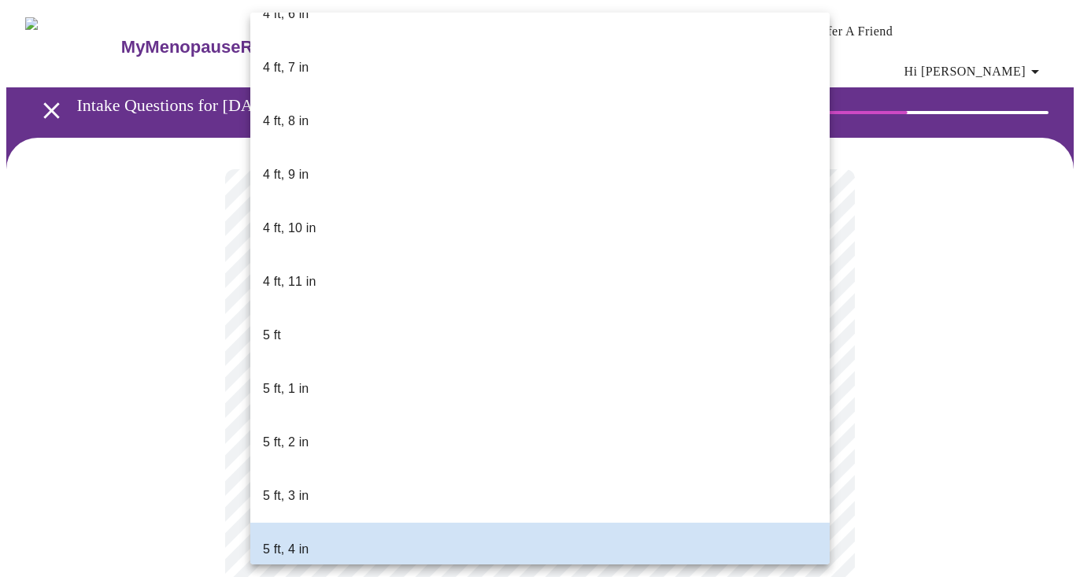
scroll to position [996, 0]
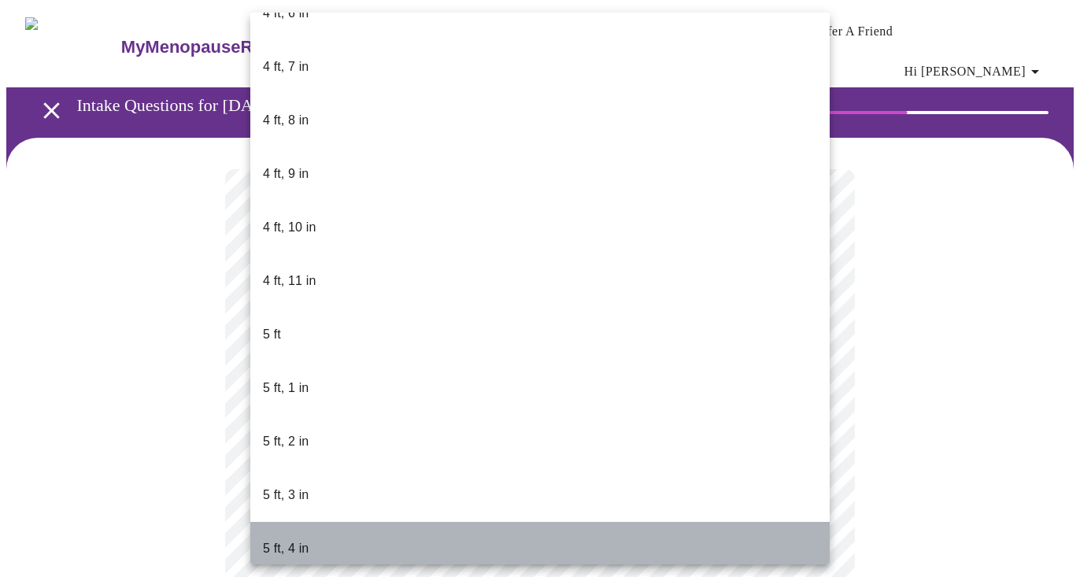
click at [396, 522] on li "5 ft, 4 in" at bounding box center [540, 549] width 580 height 54
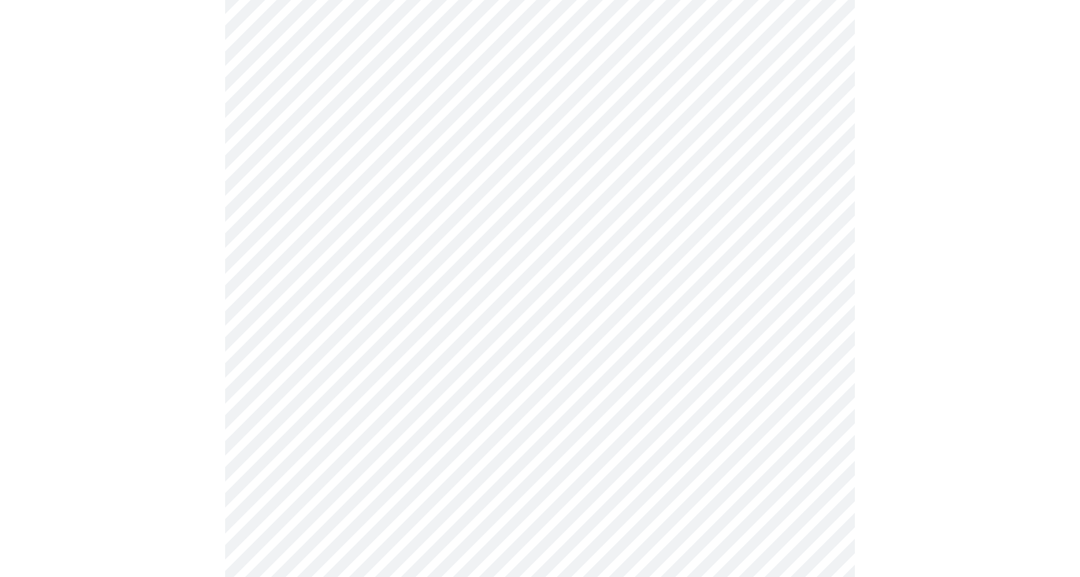
scroll to position [4145, 0]
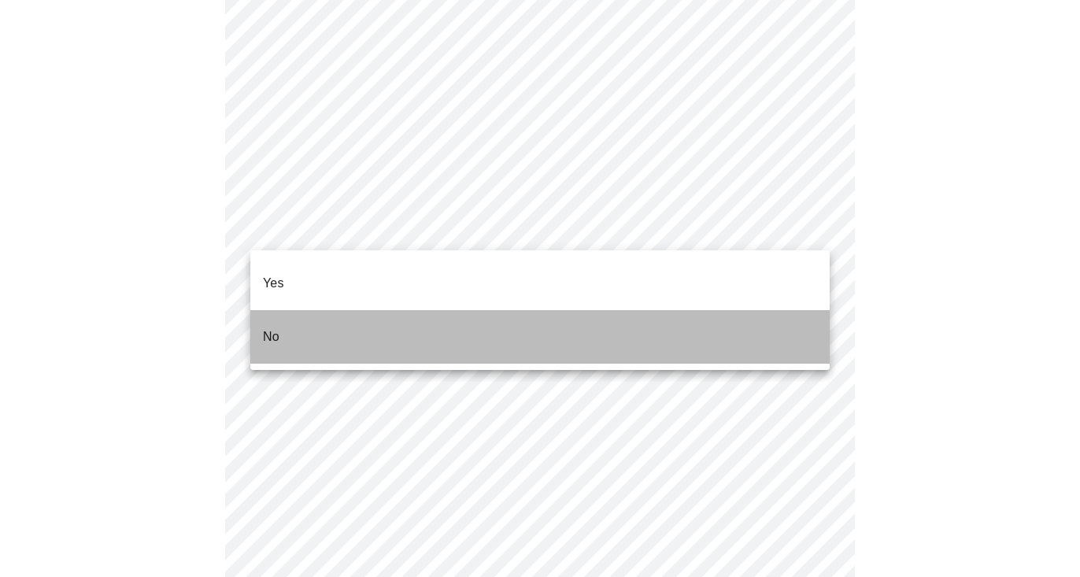
click at [590, 319] on li "No" at bounding box center [540, 337] width 580 height 54
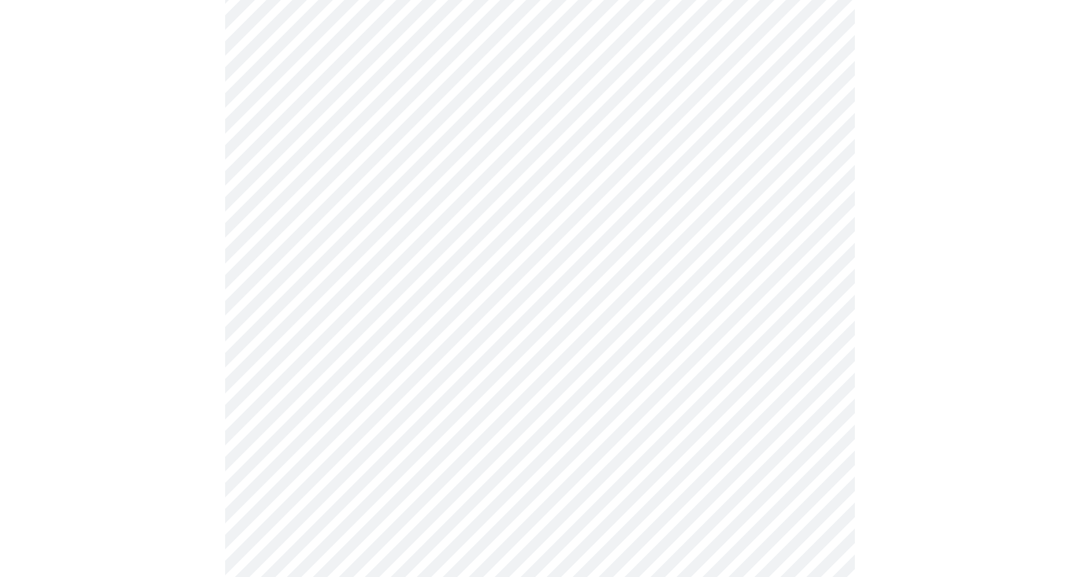
scroll to position [930, 0]
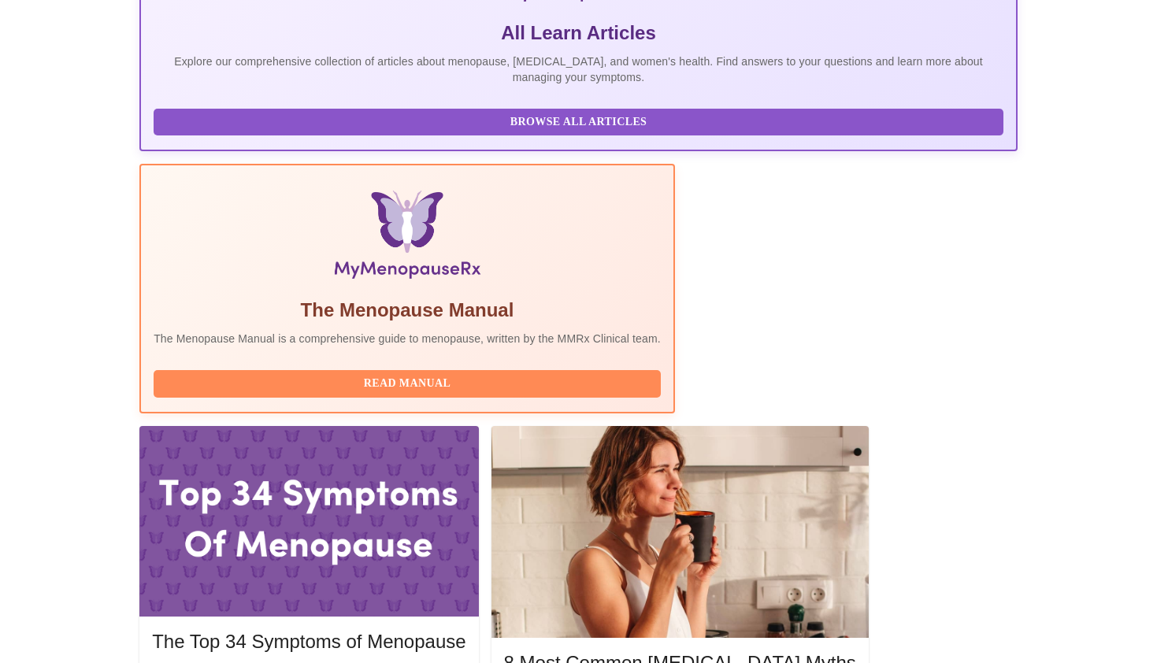
scroll to position [418, 0]
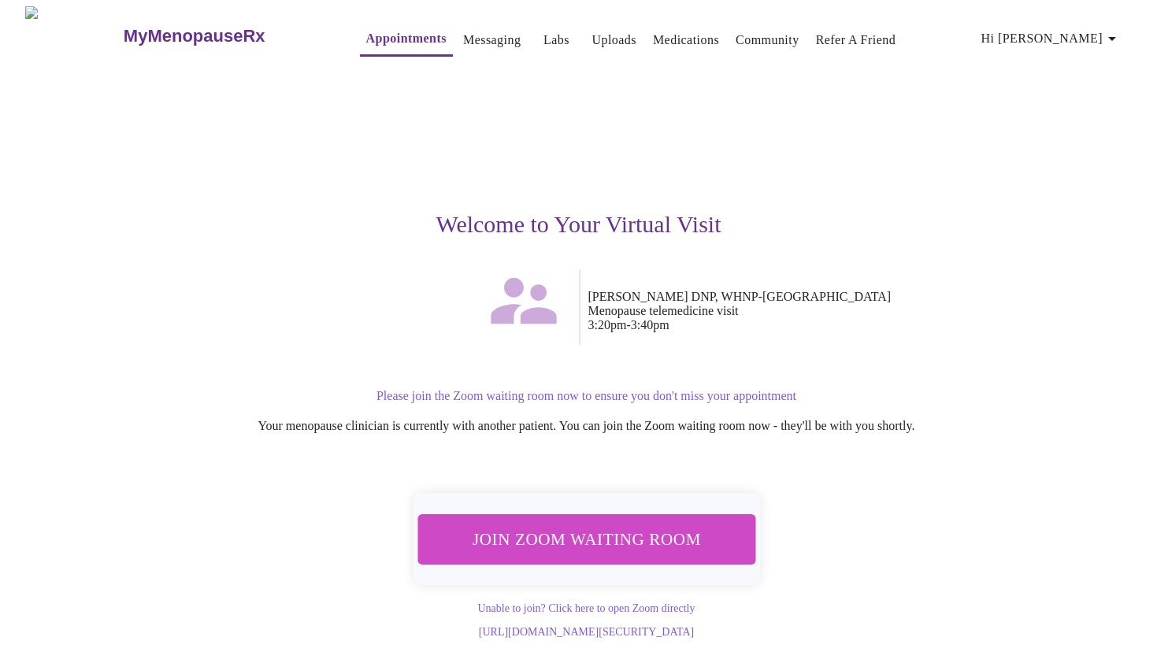
click at [672, 544] on span "Join Zoom Waiting Room" at bounding box center [586, 538] width 296 height 29
